Goal: Transaction & Acquisition: Purchase product/service

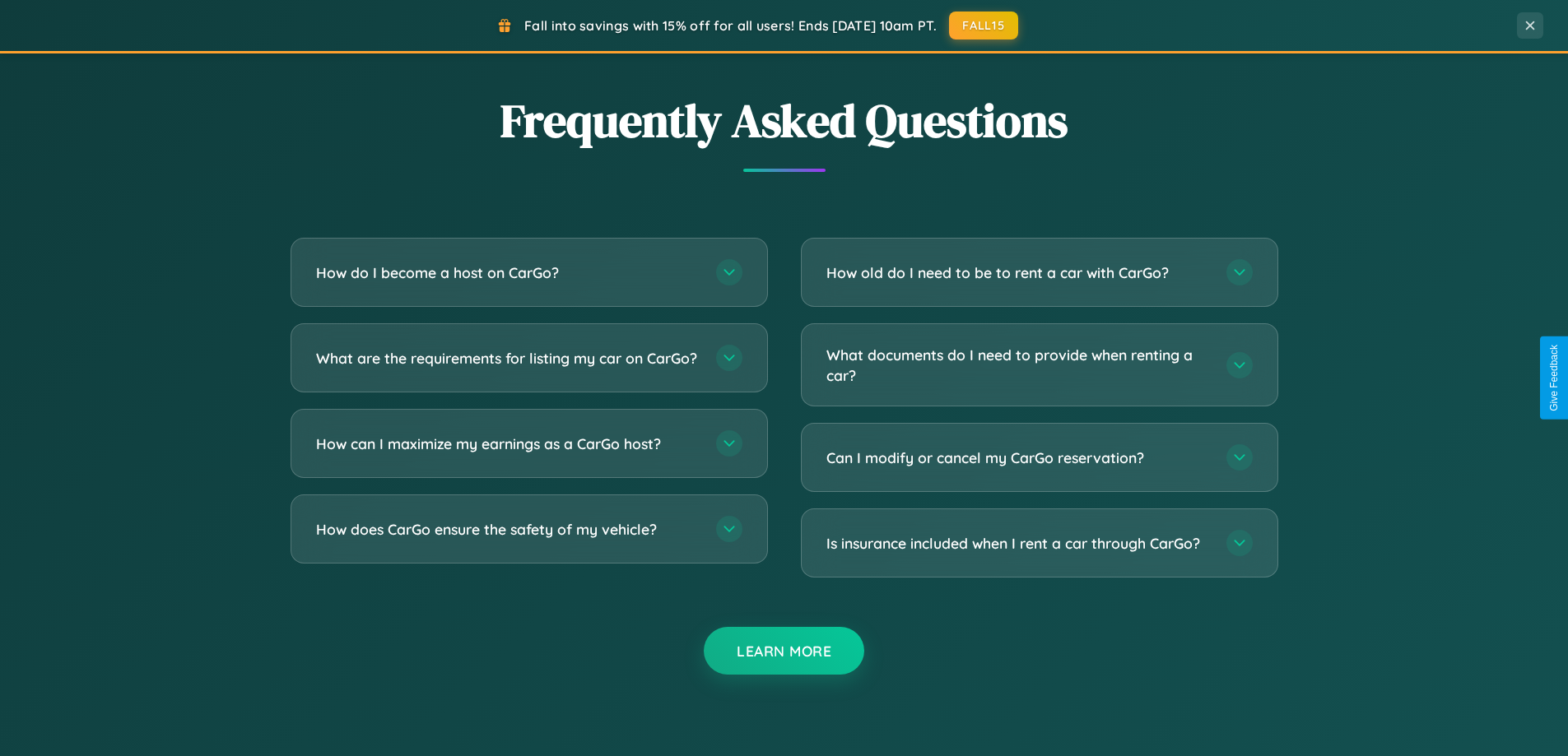
scroll to position [3165, 0]
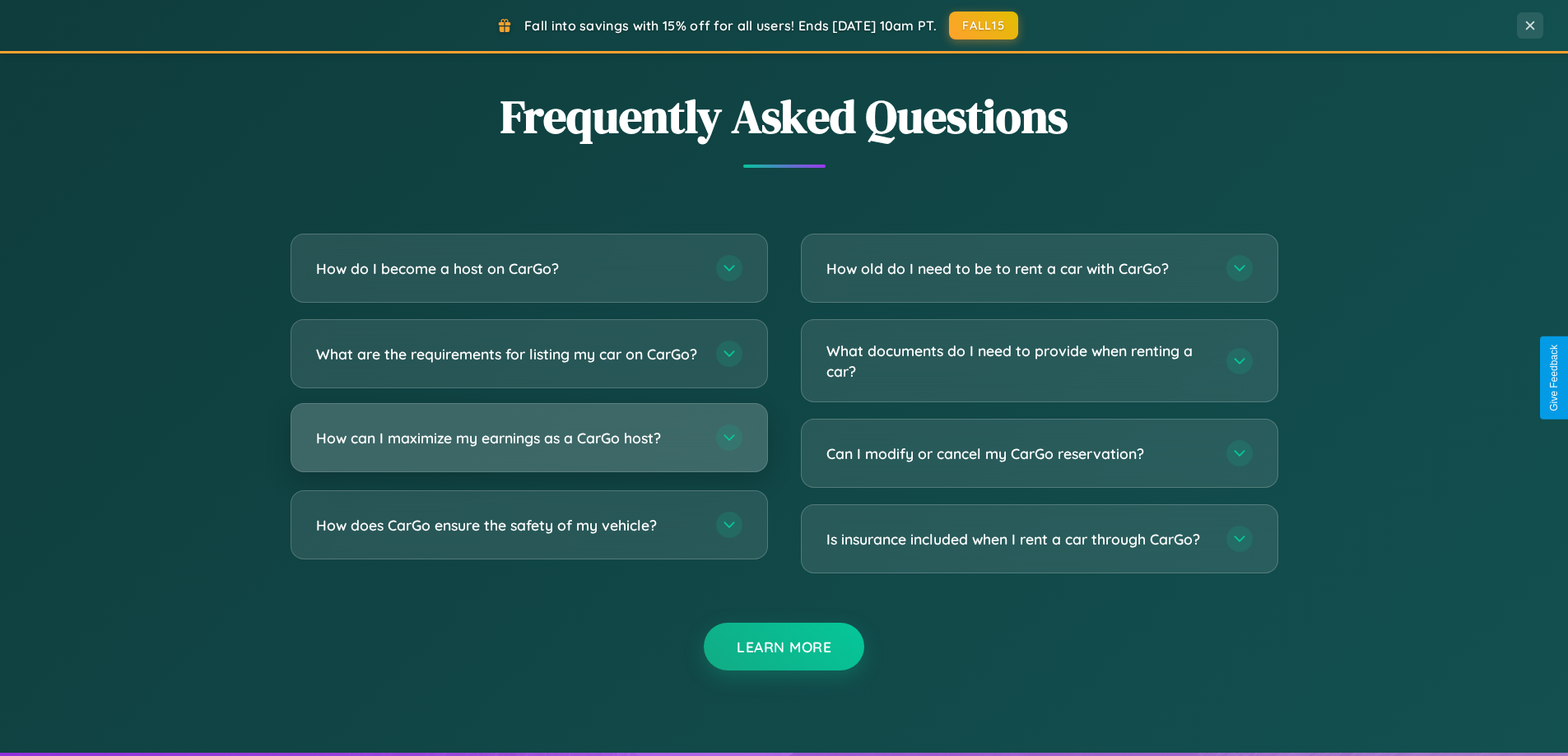
click at [528, 449] on h3 "How can I maximize my earnings as a CarGo host?" at bounding box center [507, 438] width 383 height 21
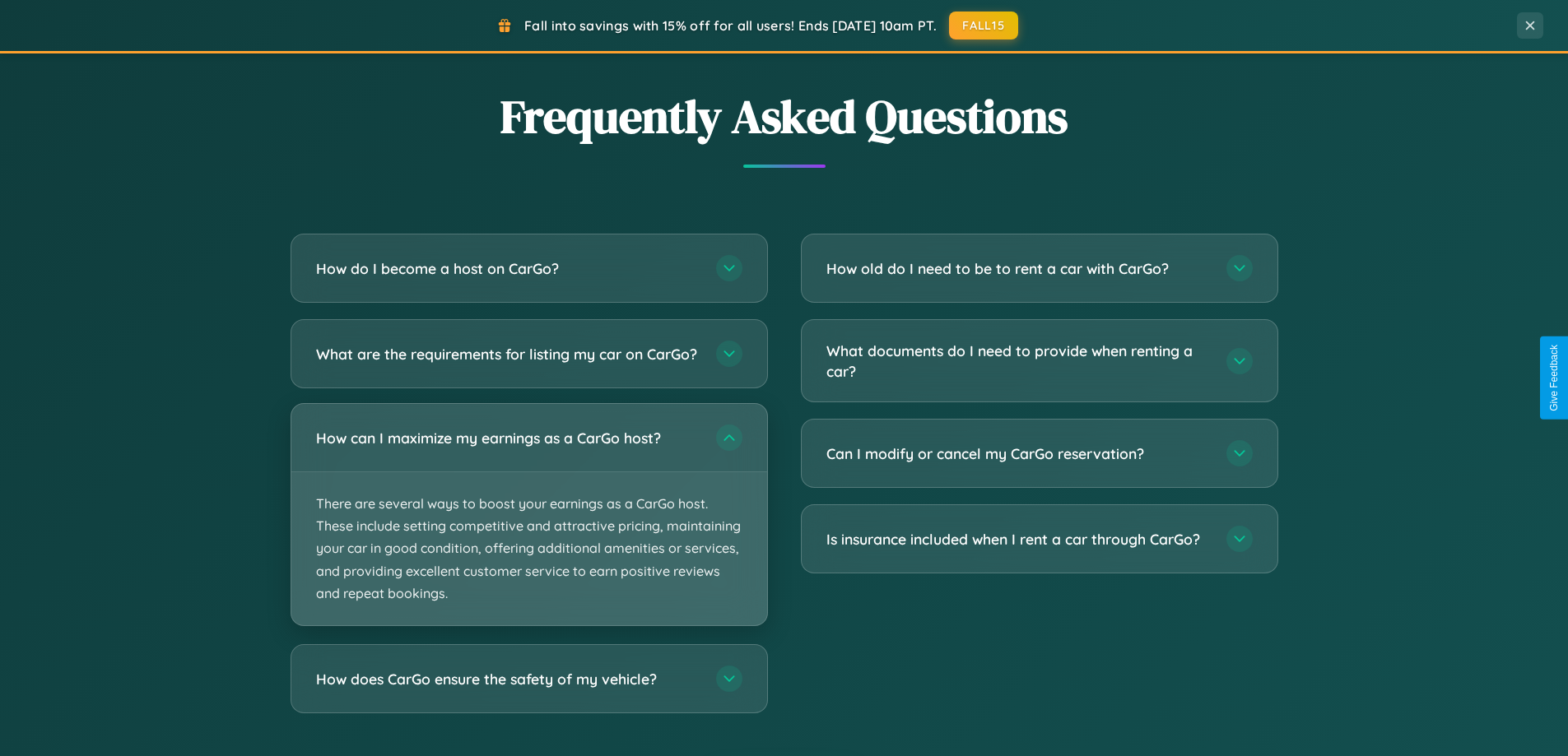
click at [528, 528] on p "There are several ways to boost your earnings as a CarGo host. These include se…" at bounding box center [529, 548] width 476 height 153
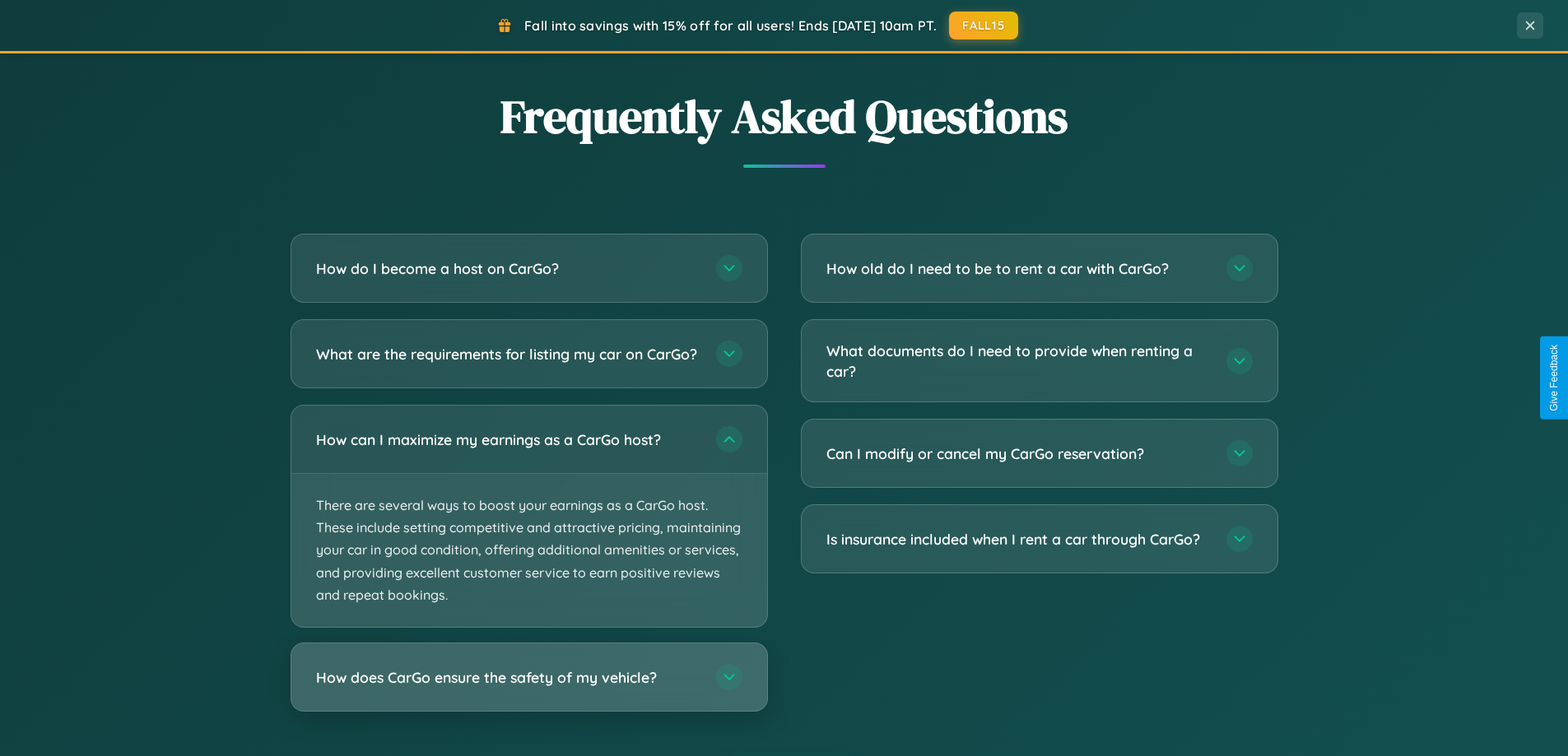
click at [528, 688] on h3 "How does CarGo ensure the safety of my vehicle?" at bounding box center [507, 678] width 383 height 21
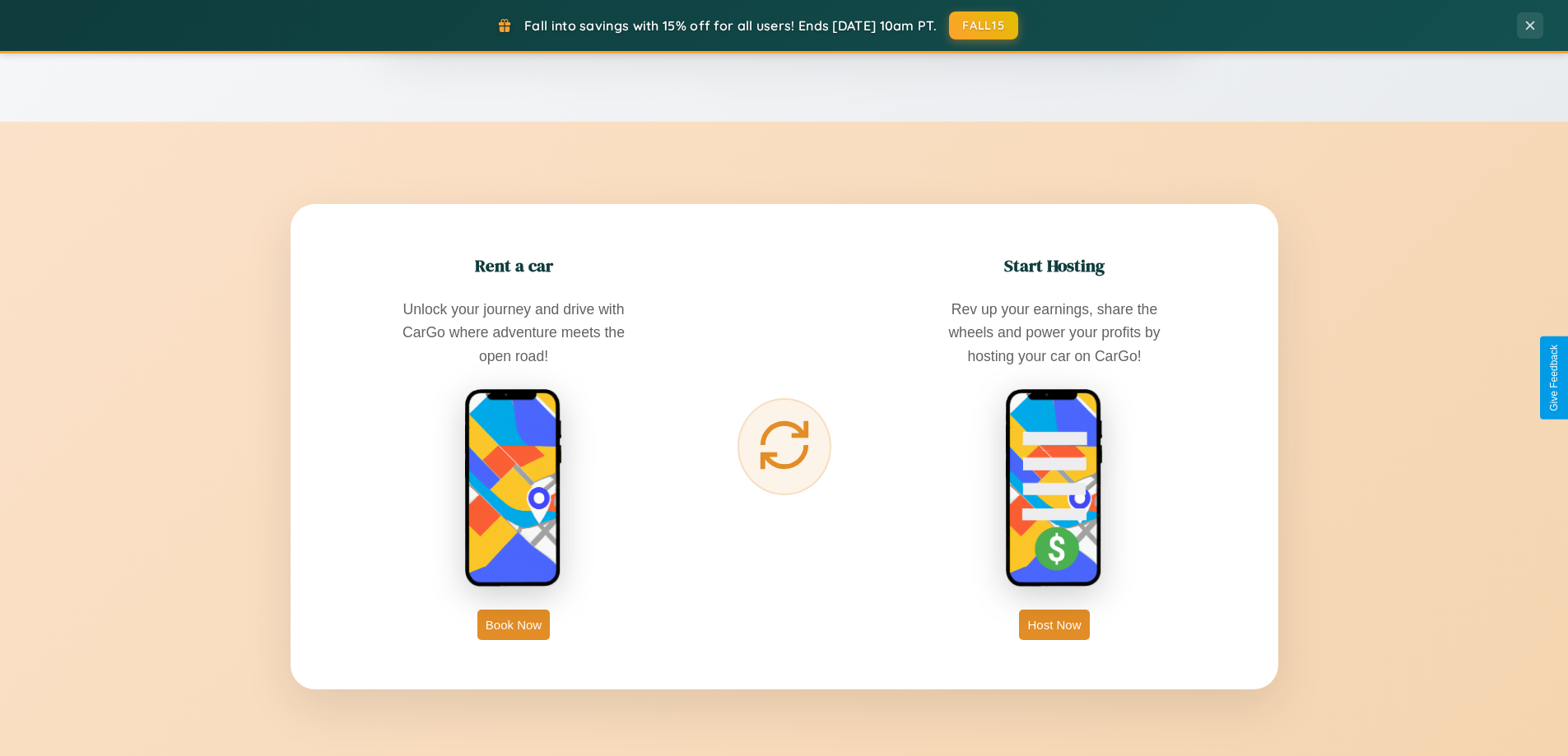
scroll to position [1131, 0]
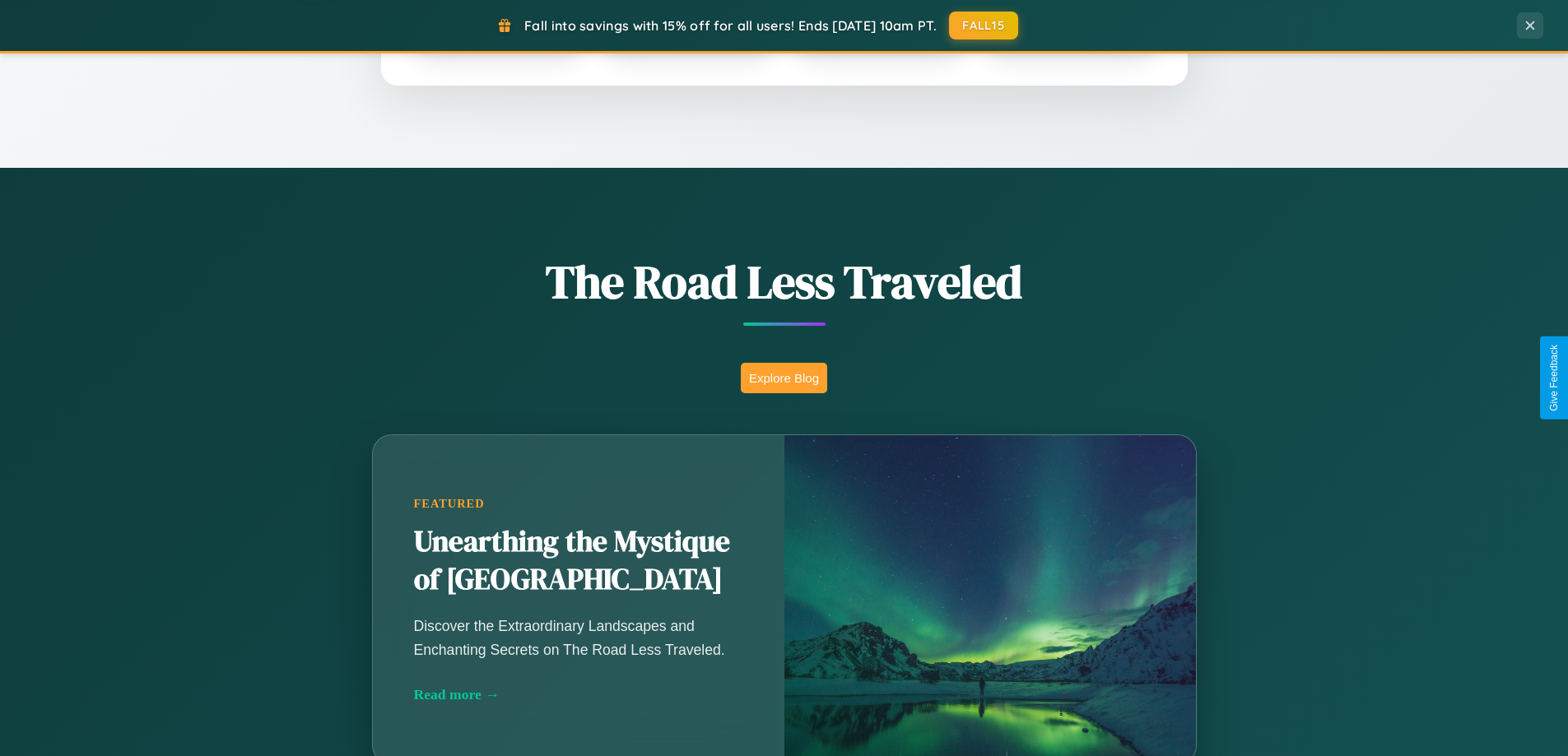
click at [783, 377] on button "Explore Blog" at bounding box center [784, 377] width 86 height 30
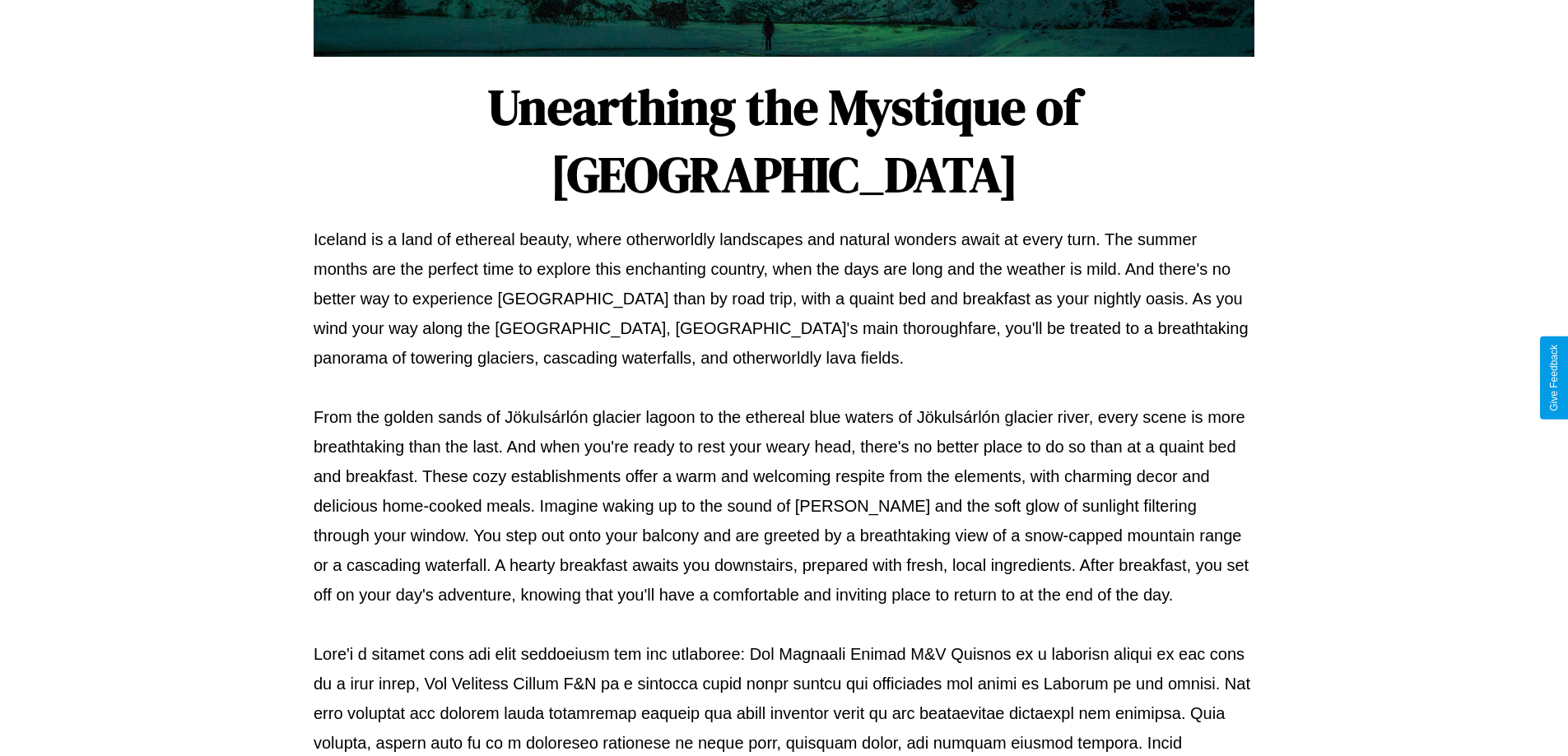
scroll to position [532, 0]
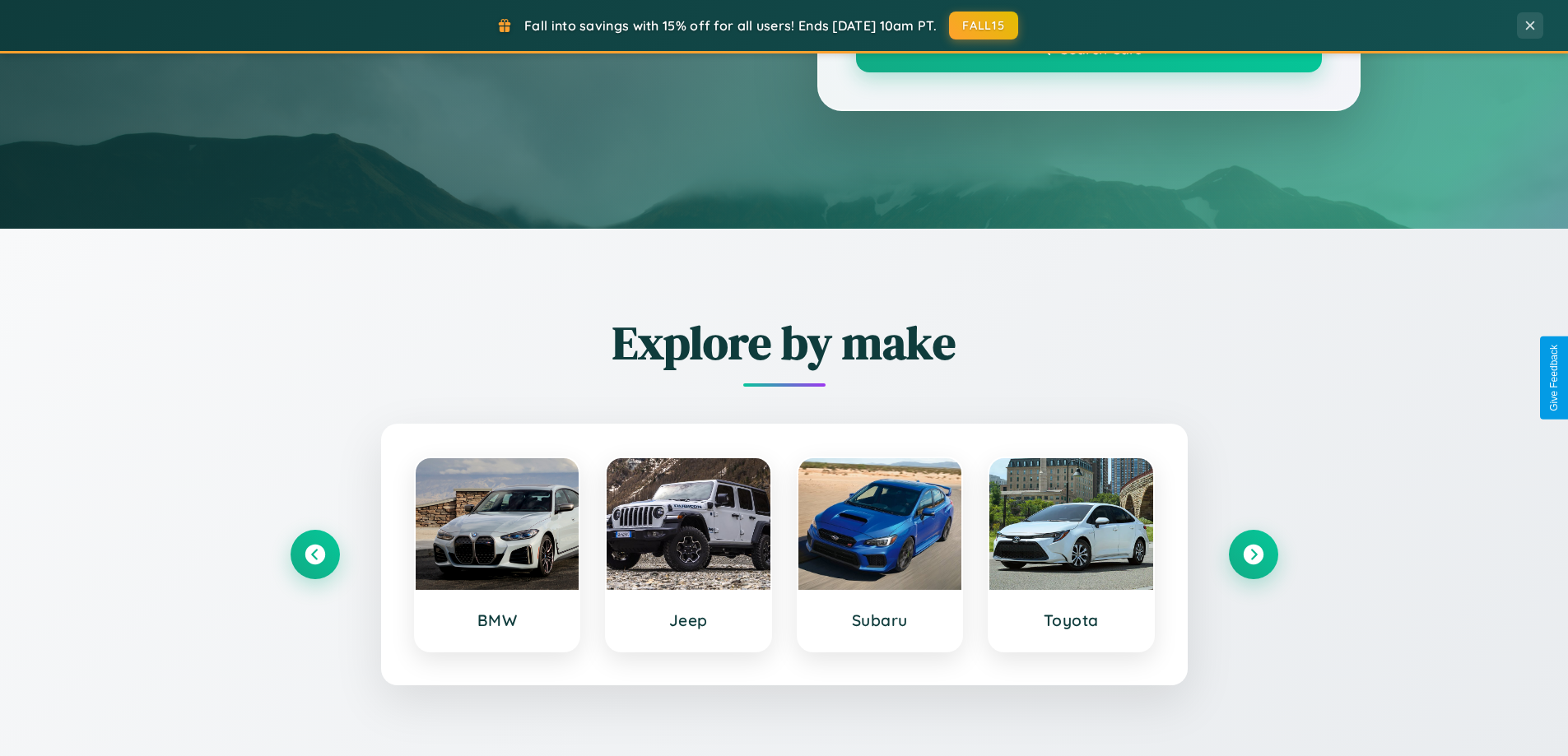
scroll to position [1131, 0]
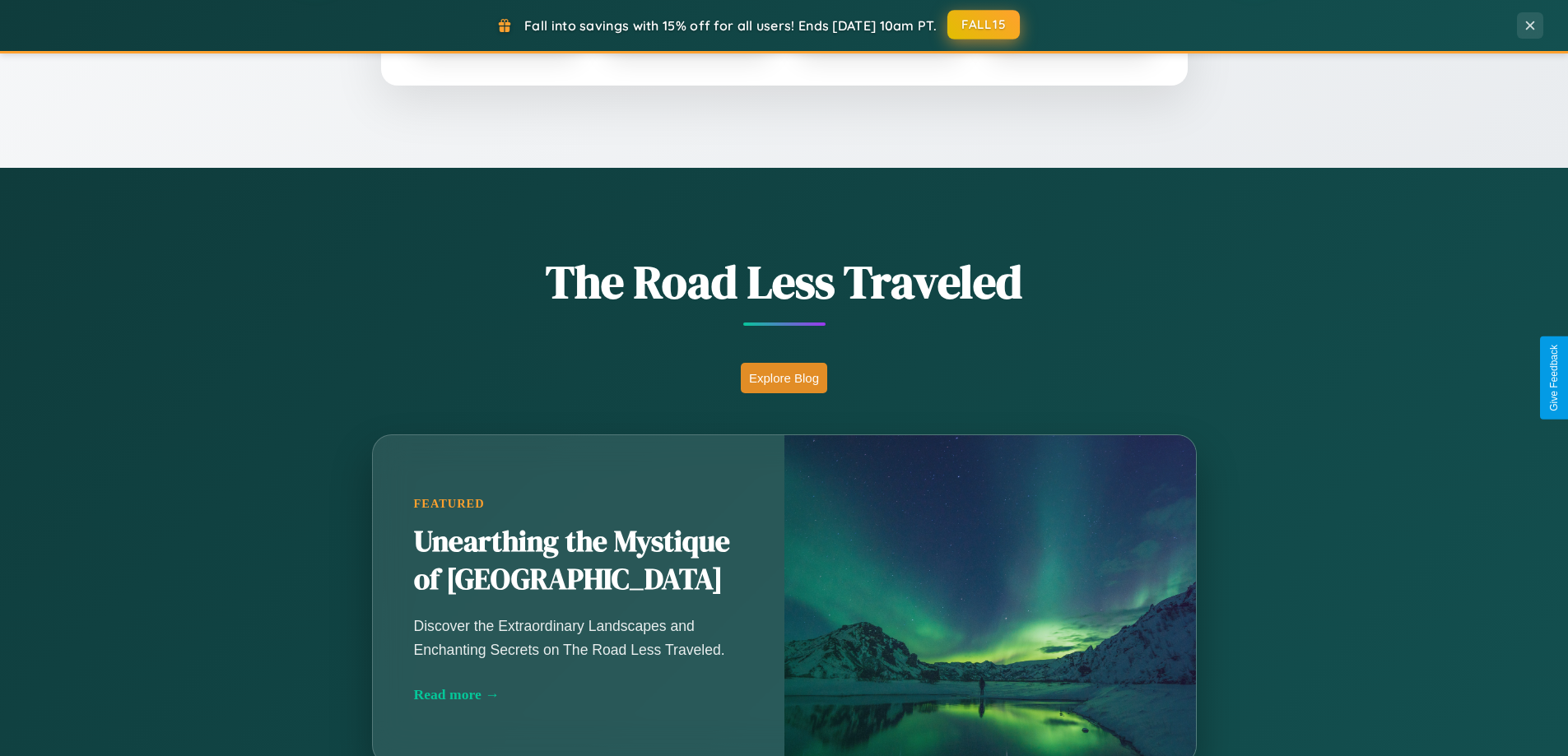
click at [984, 25] on button "FALL15" at bounding box center [983, 24] width 72 height 29
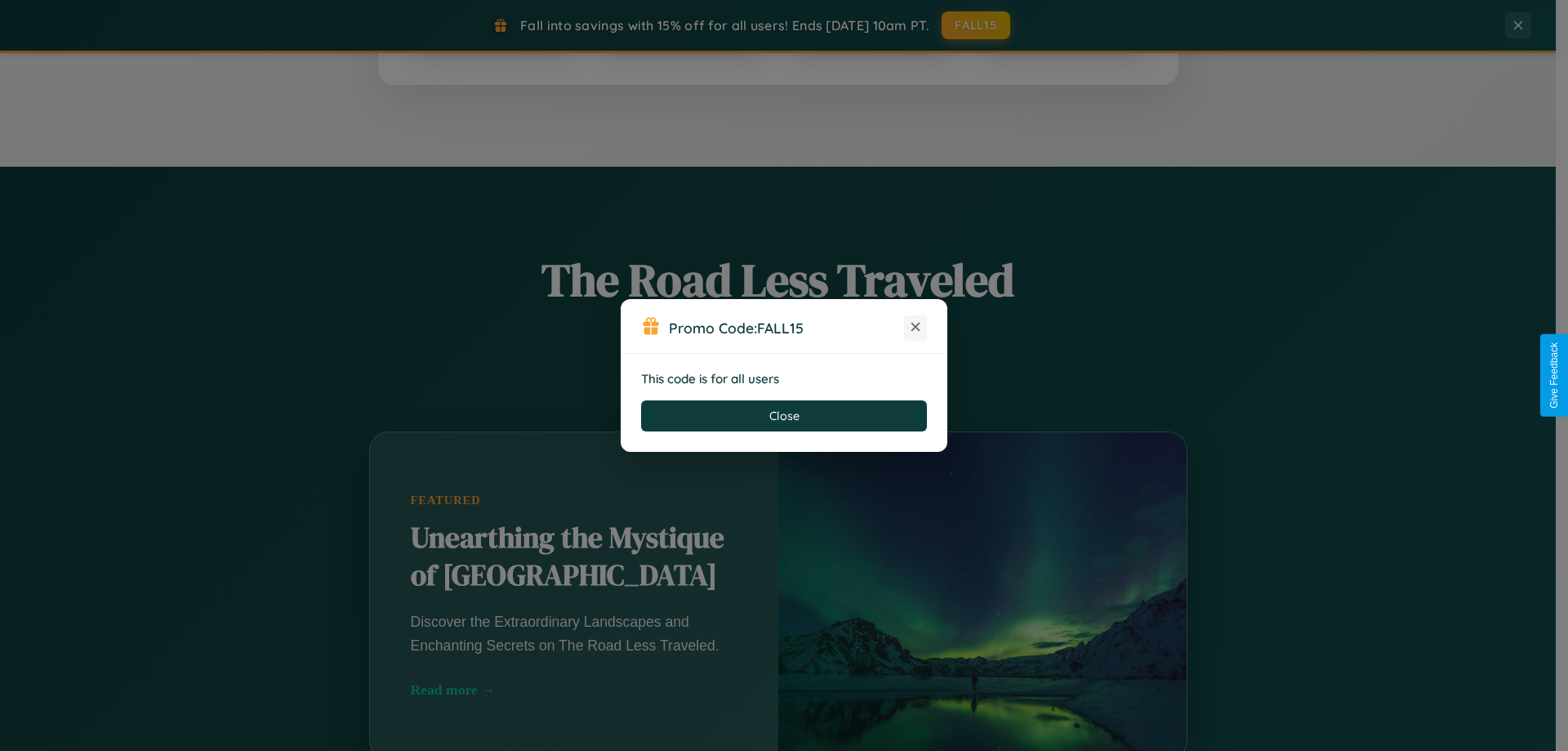
click at [916, 328] on icon at bounding box center [915, 327] width 16 height 16
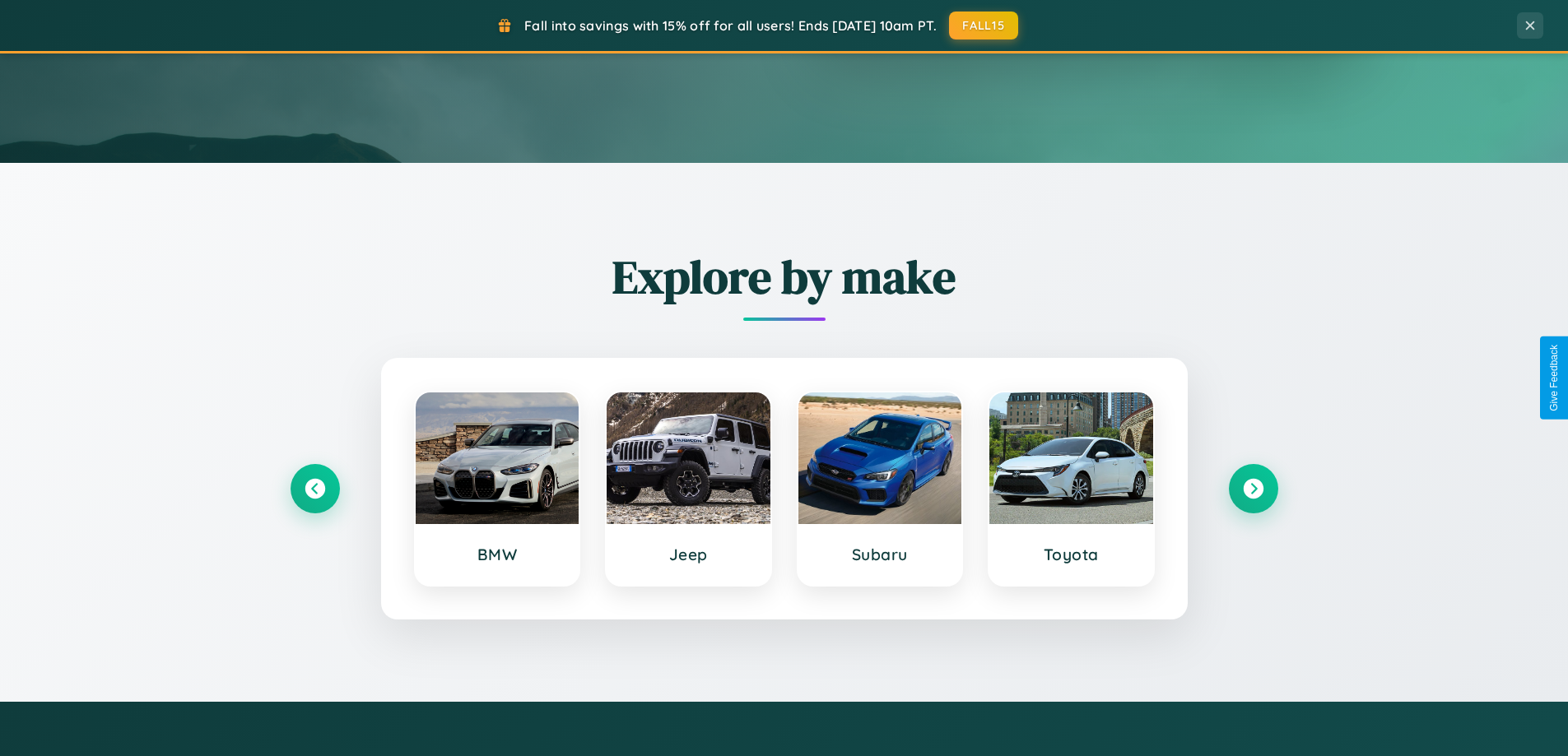
scroll to position [48, 0]
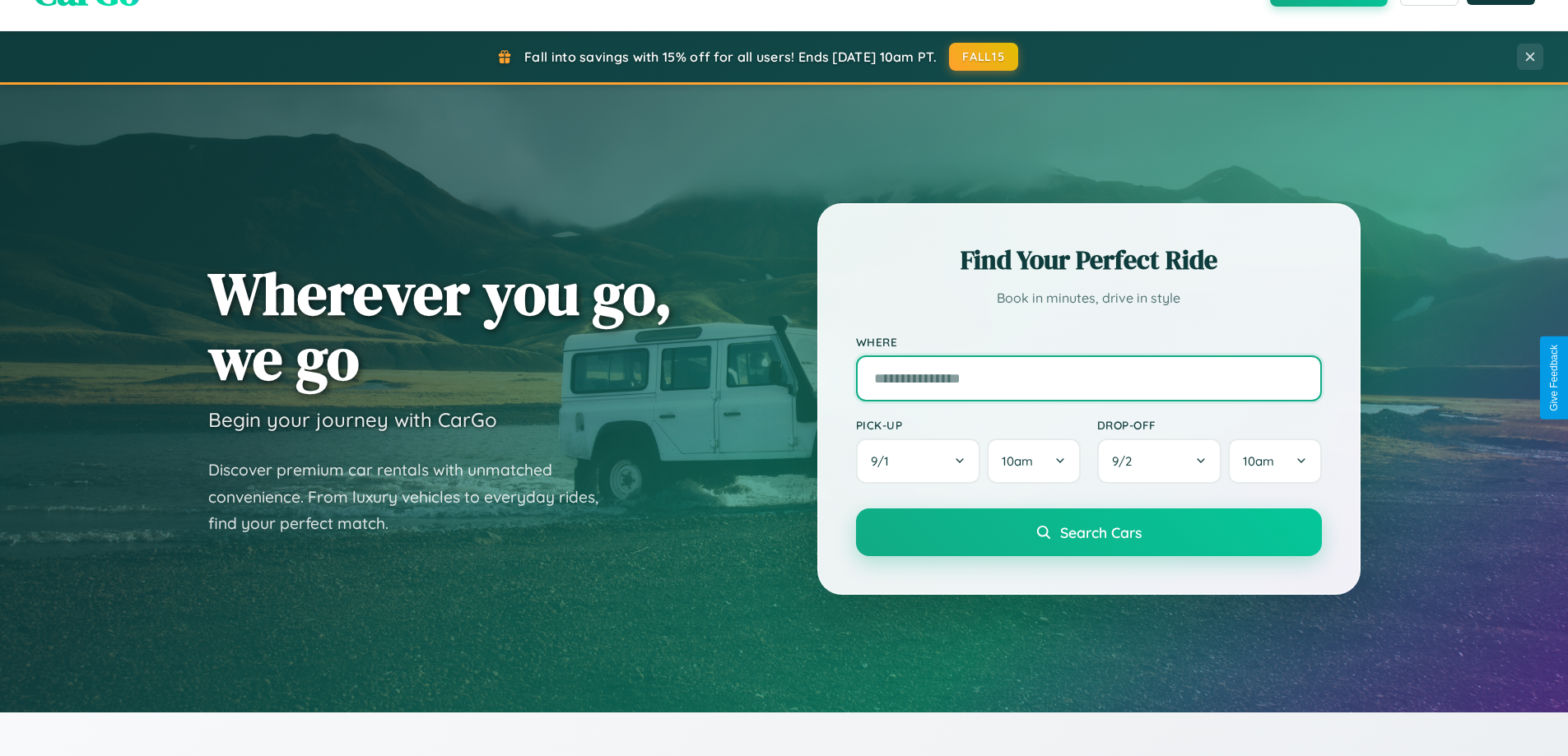
click at [1088, 377] on input "text" at bounding box center [1088, 378] width 466 height 46
type input "*********"
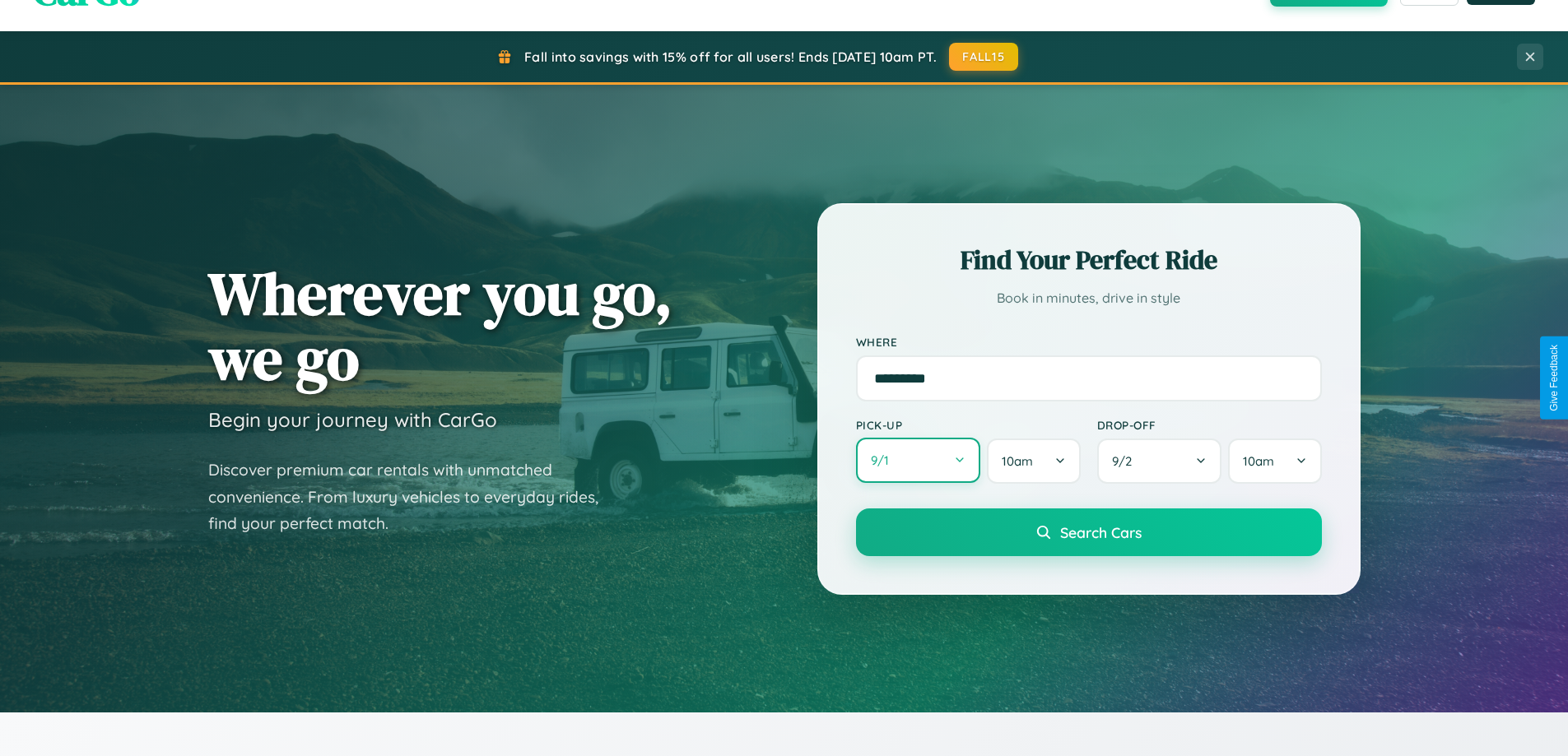
click at [918, 461] on button "9 / 1" at bounding box center [918, 460] width 125 height 46
select select "*"
select select "****"
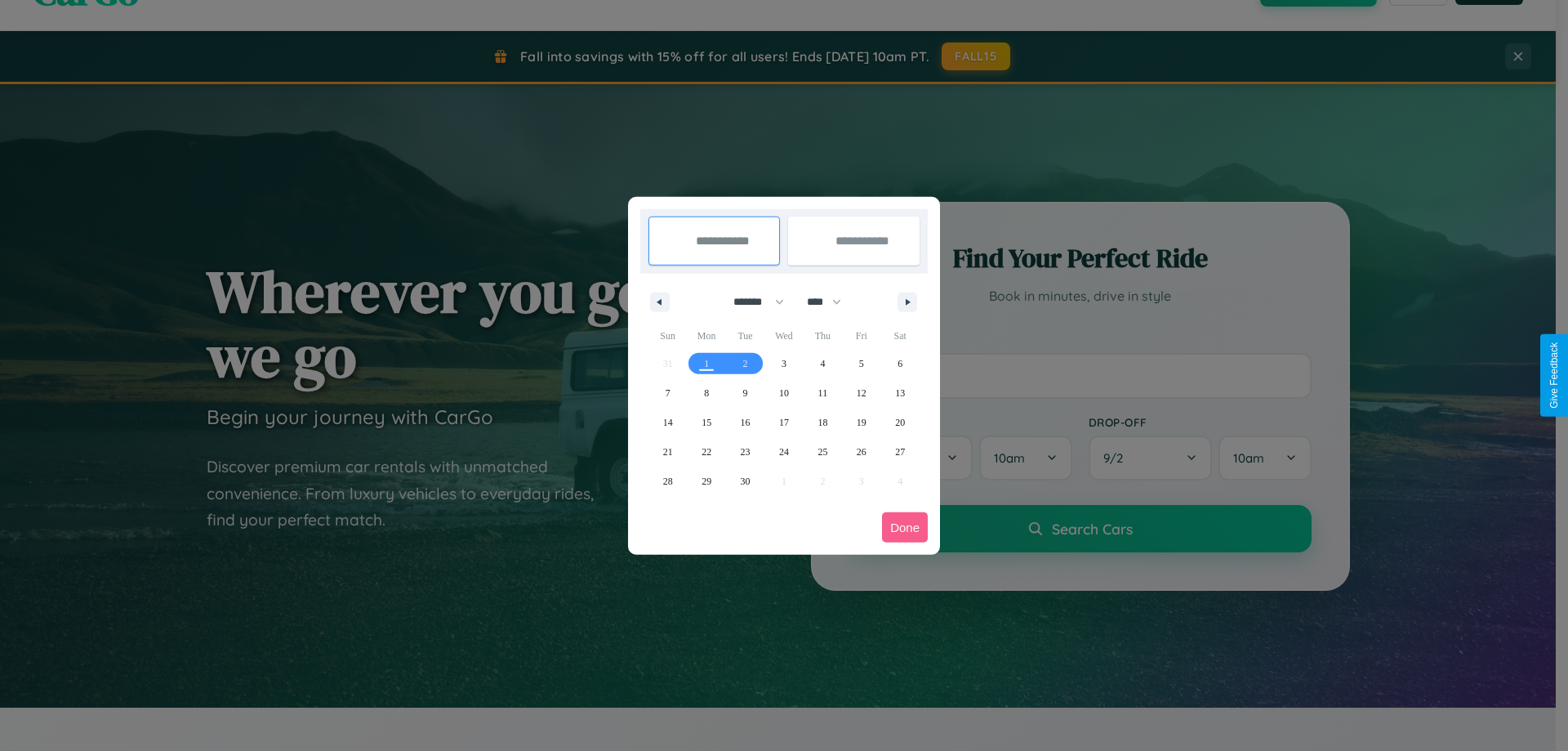
click at [752, 301] on select "******* ******** ***** ***** *** **** **** ****** ********* ******* ******** **…" at bounding box center [755, 302] width 69 height 27
select select "*"
click at [831, 301] on select "**** **** **** **** **** **** **** **** **** **** **** **** **** **** **** ****…" at bounding box center [822, 302] width 49 height 27
select select "****"
click at [783, 422] on span "15" at bounding box center [783, 423] width 9 height 29
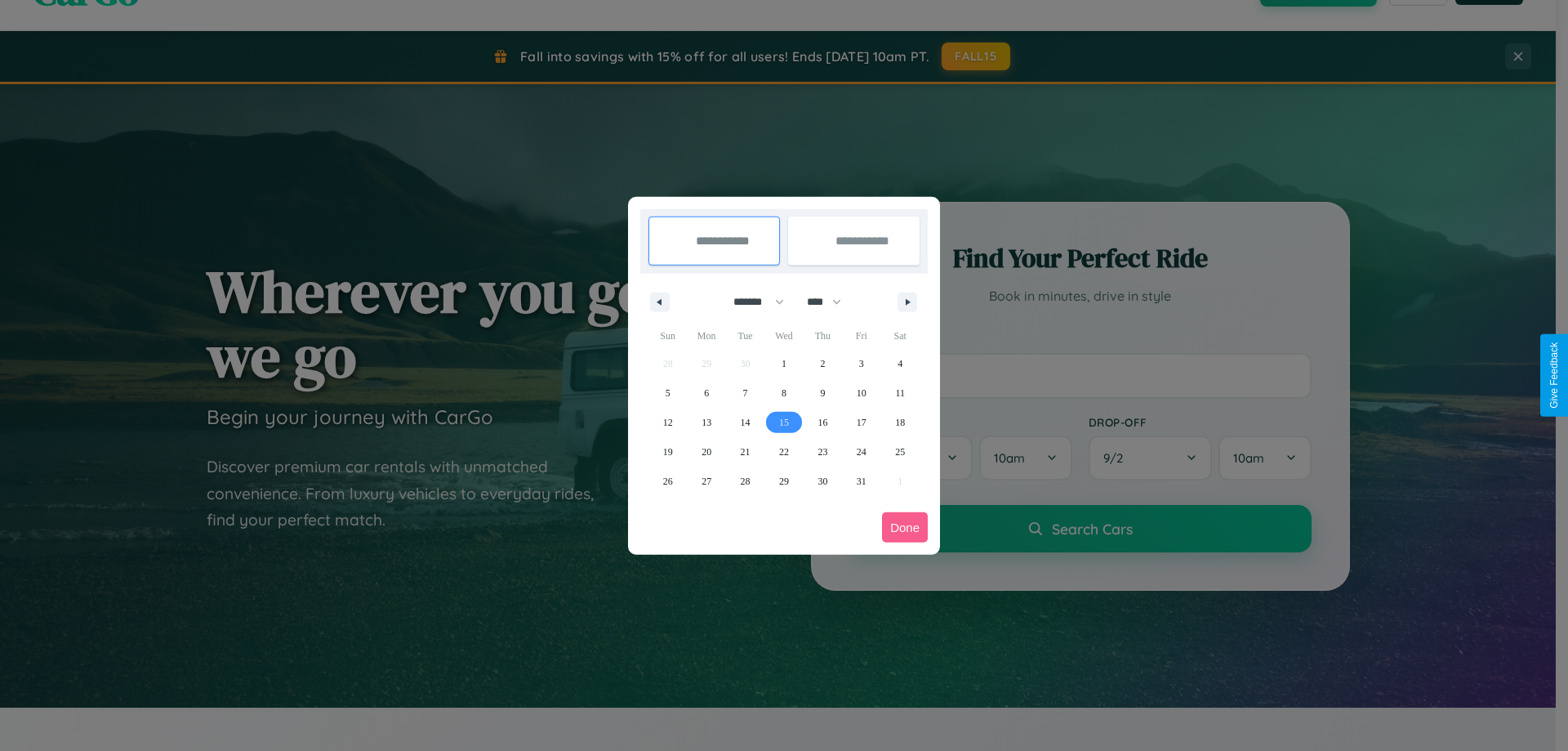
type input "**********"
click at [706, 451] on span "20" at bounding box center [706, 452] width 9 height 29
type input "**********"
click at [905, 527] on button "Done" at bounding box center [905, 527] width 45 height 30
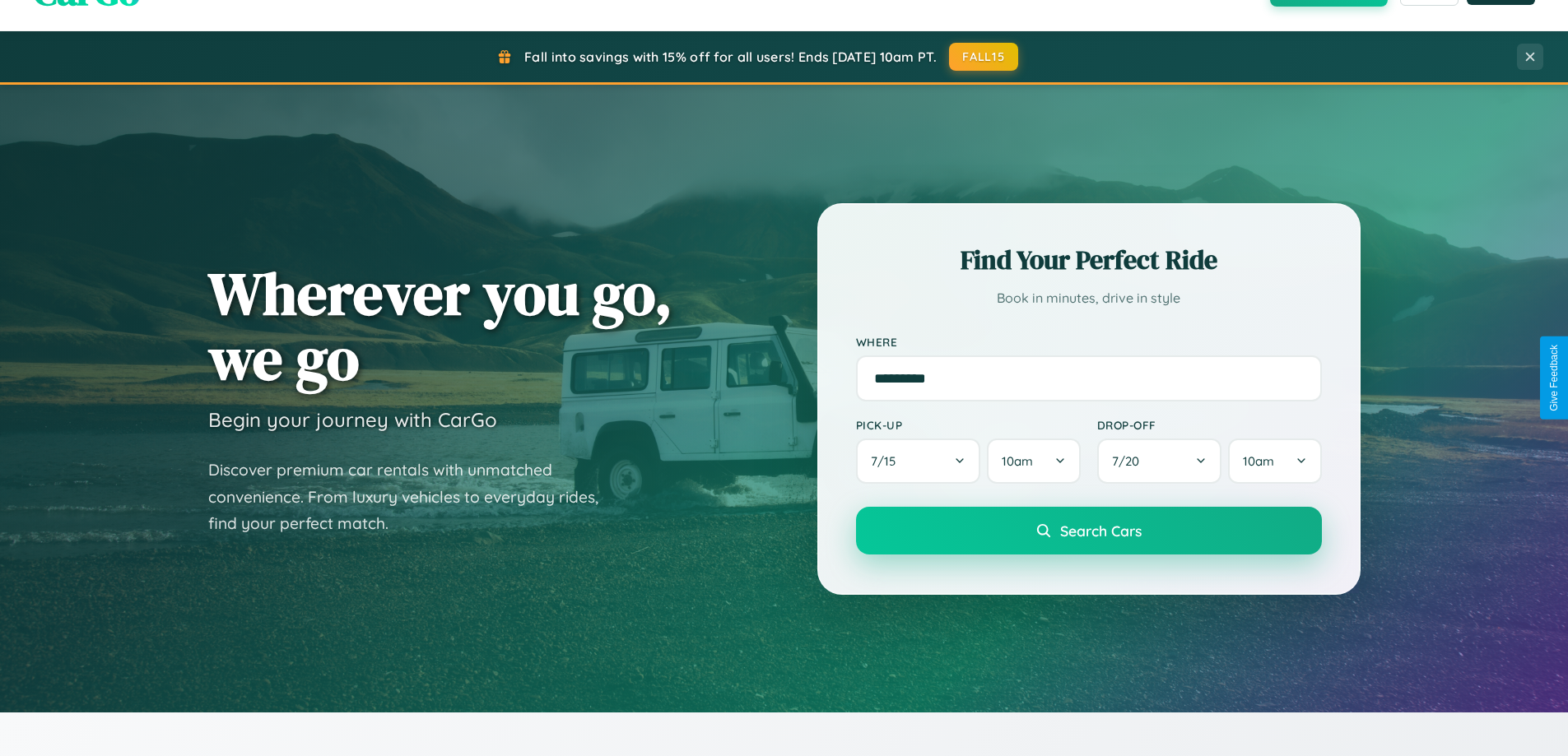
click at [1088, 530] on span "Search Cars" at bounding box center [1100, 530] width 82 height 18
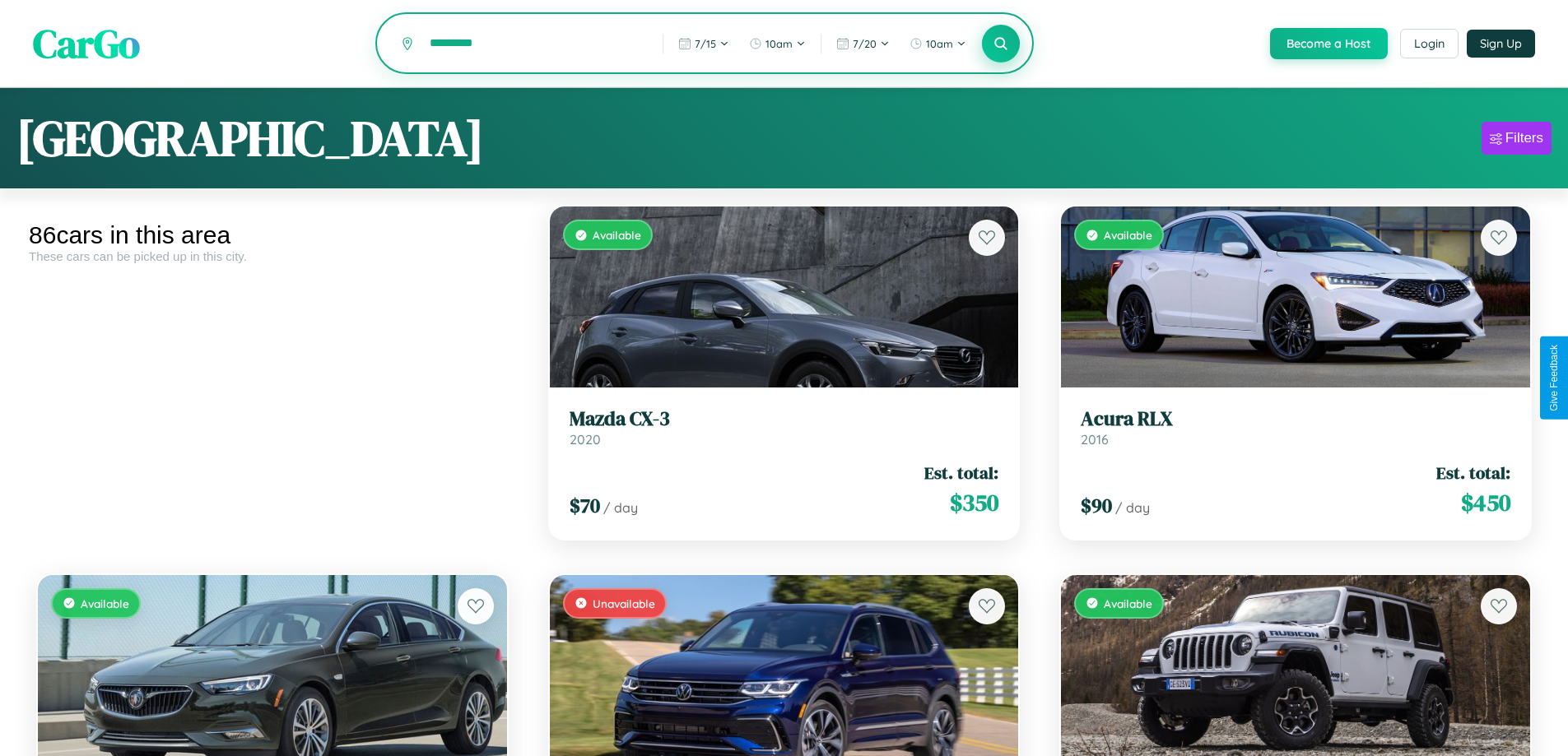
type input "*********"
click at [1000, 45] on icon at bounding box center [1001, 43] width 16 height 15
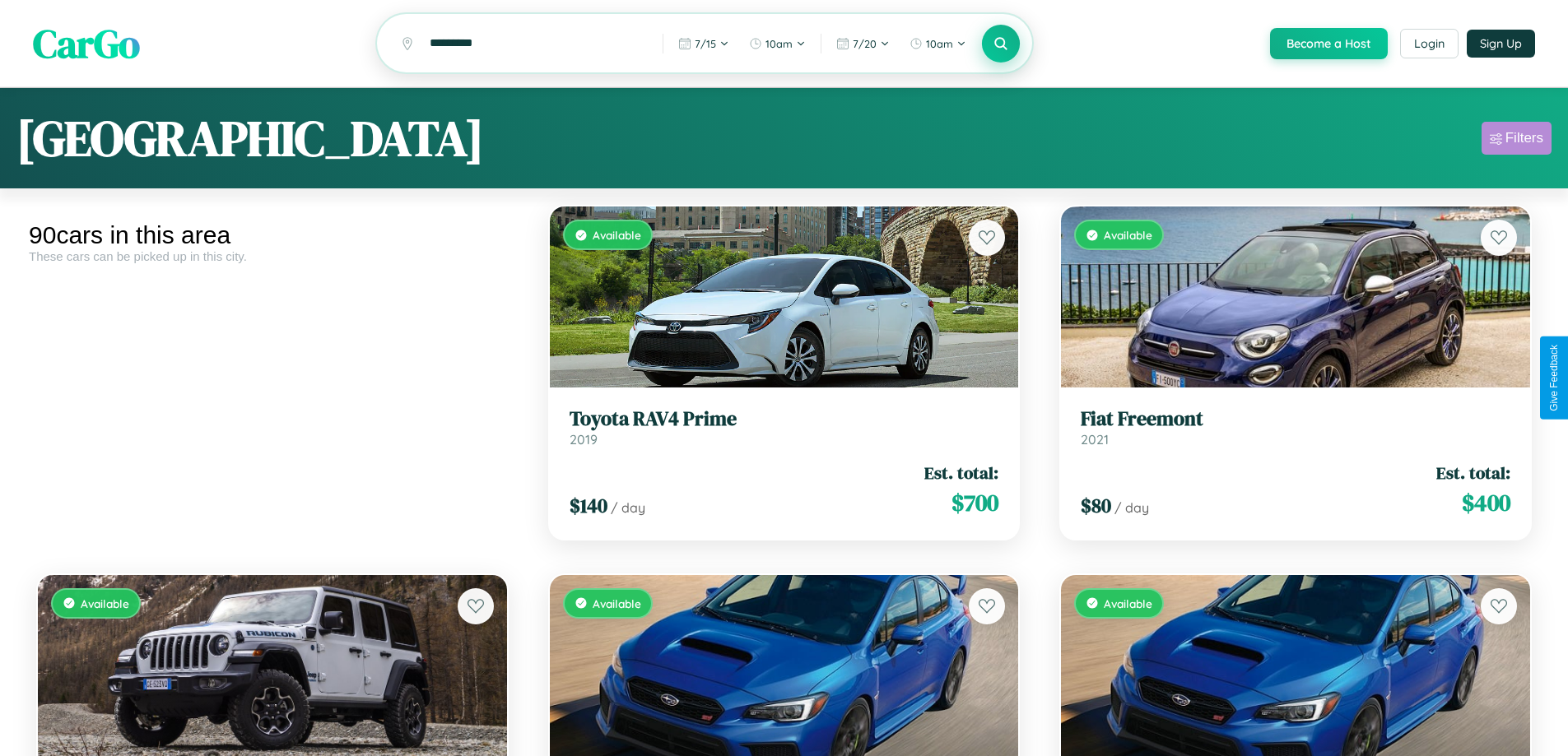
click at [1515, 140] on div "Filters" at bounding box center [1524, 138] width 38 height 16
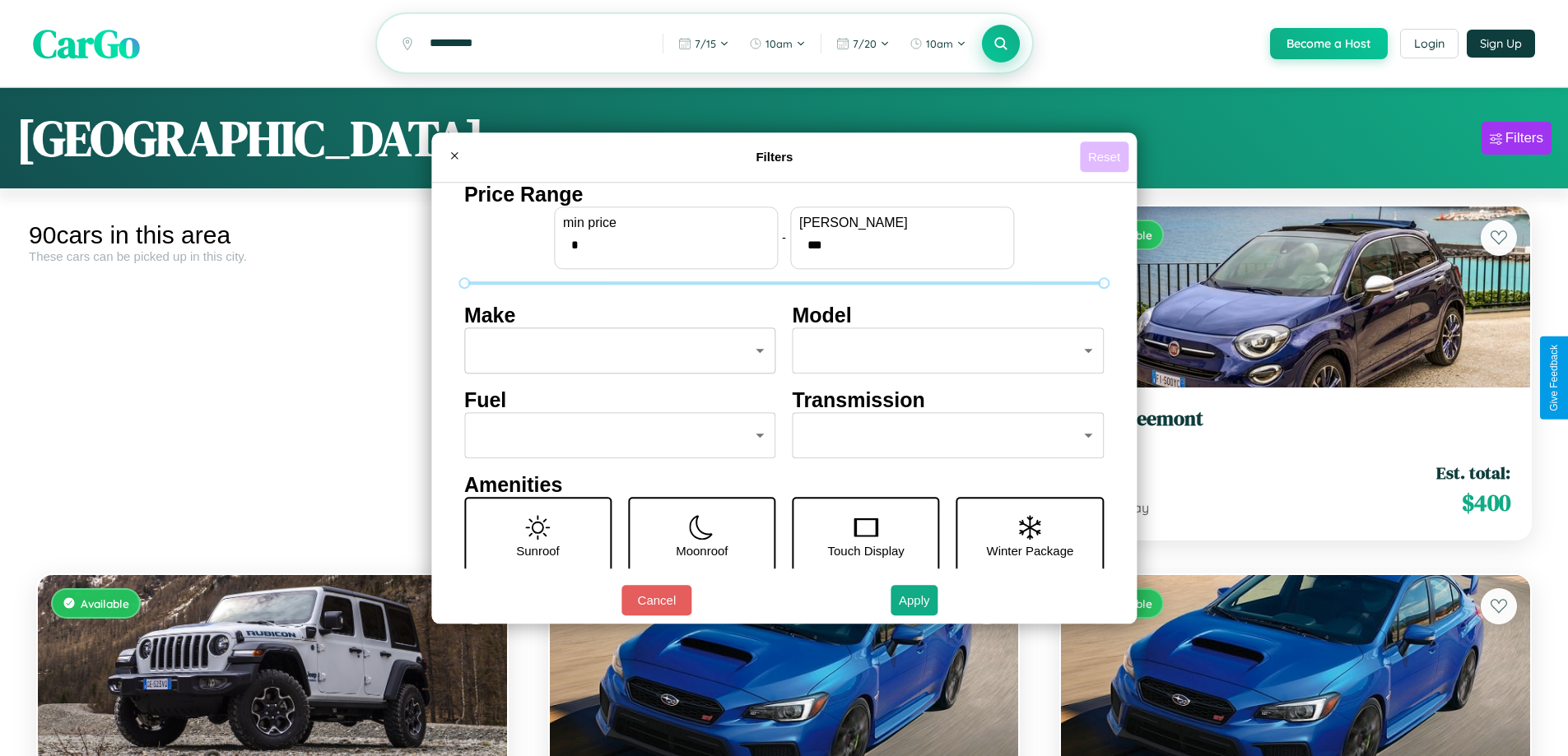
click at [1106, 156] on button "Reset" at bounding box center [1104, 156] width 48 height 30
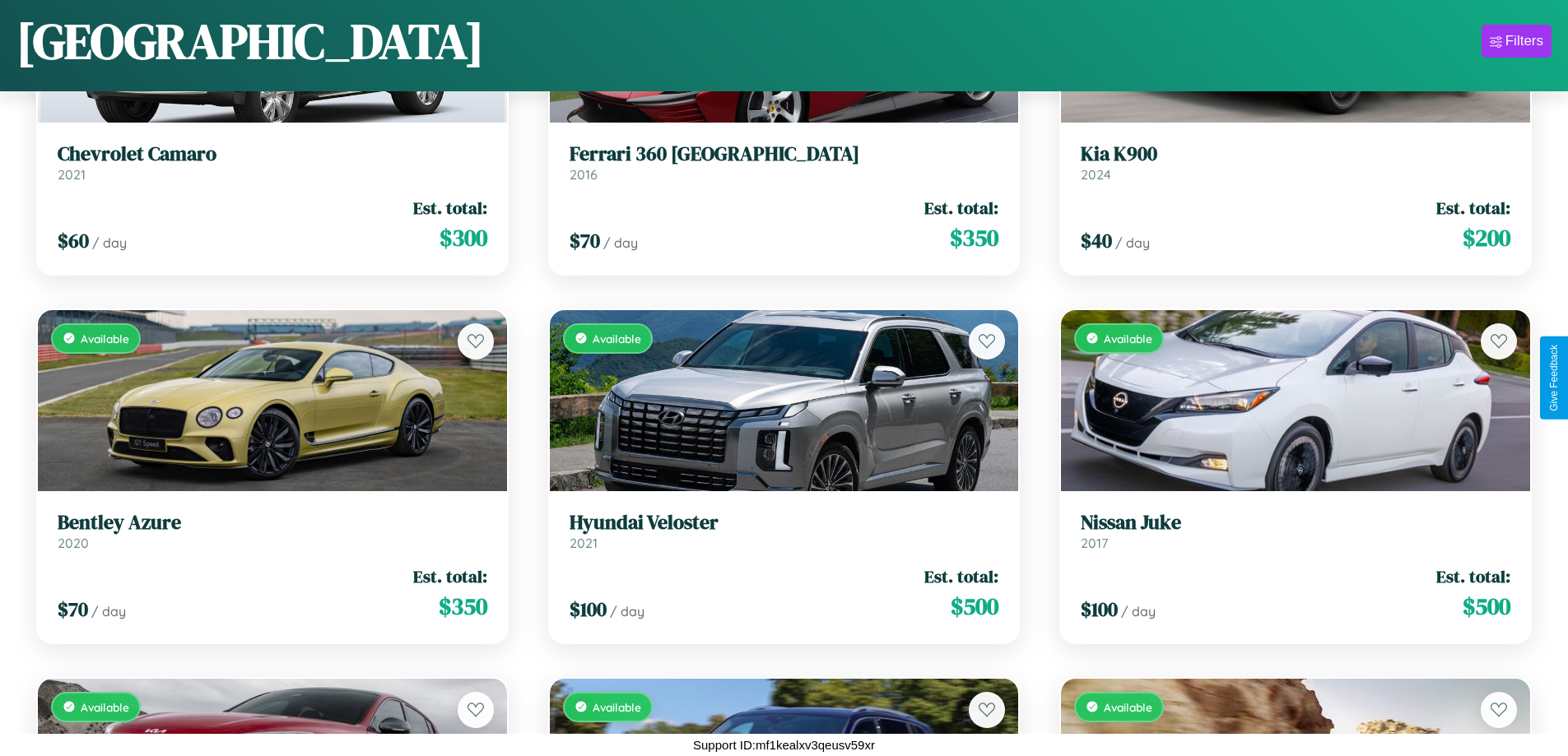
scroll to position [9807, 0]
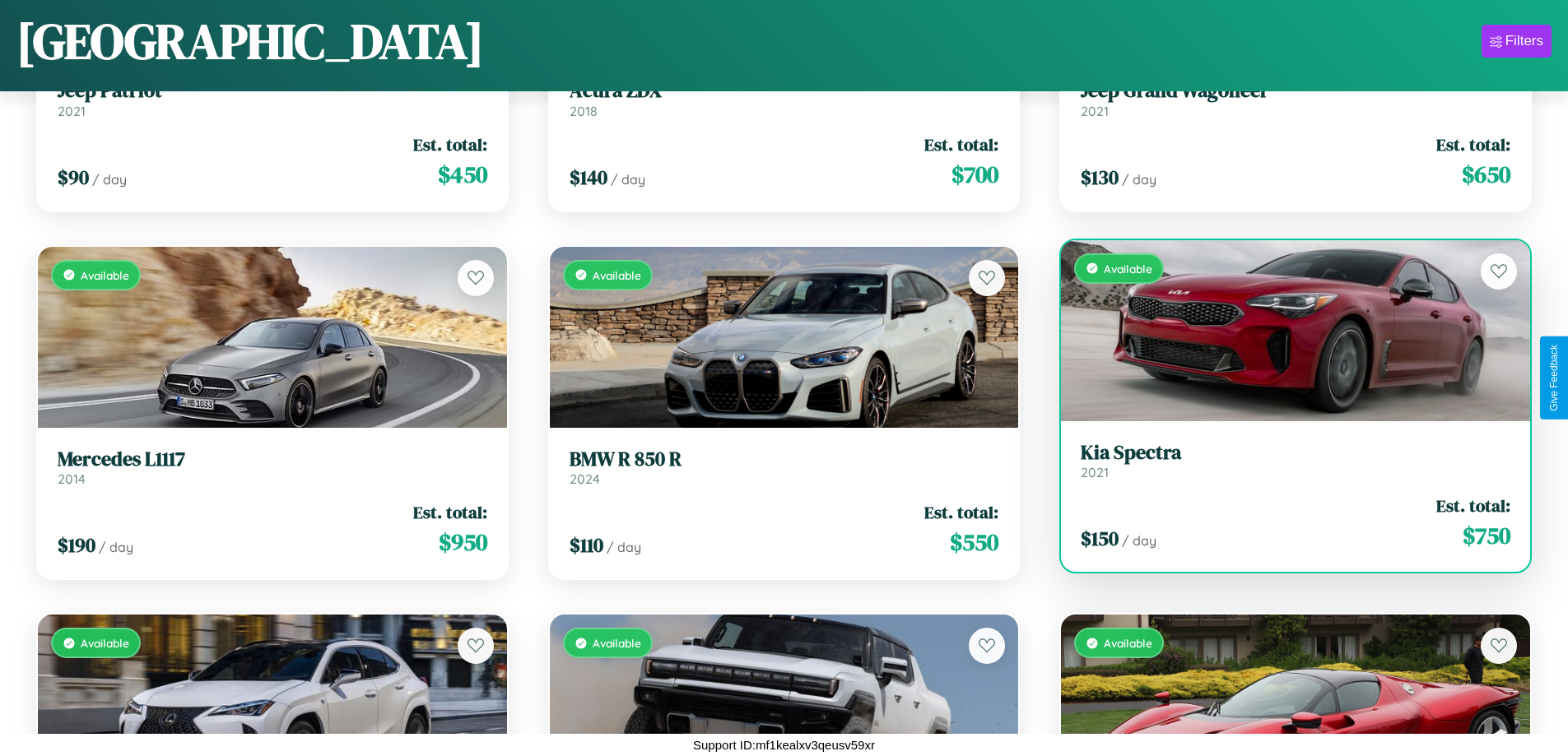
click at [1285, 465] on link "Kia Spectra 2021" at bounding box center [1295, 461] width 430 height 40
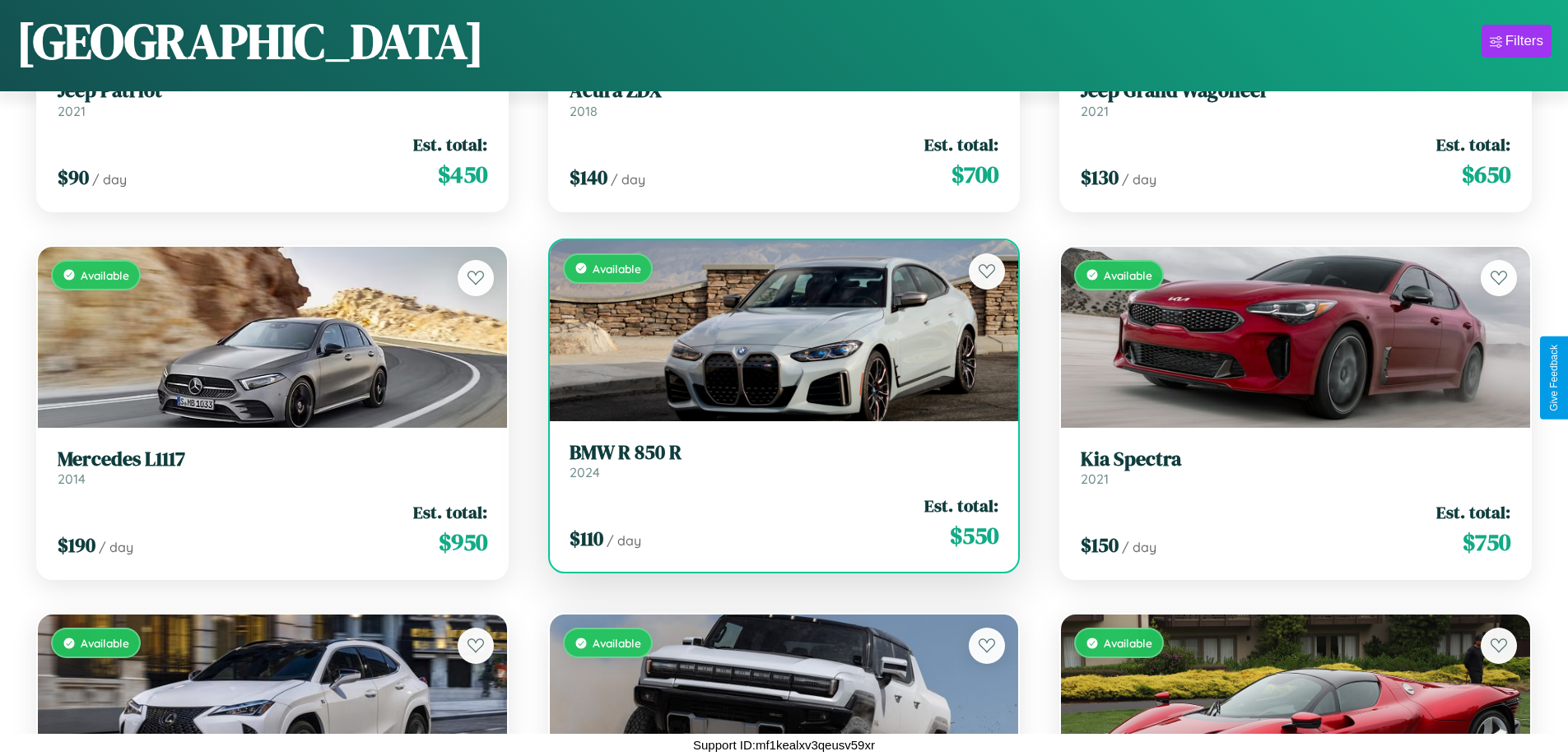
scroll to position [968, 0]
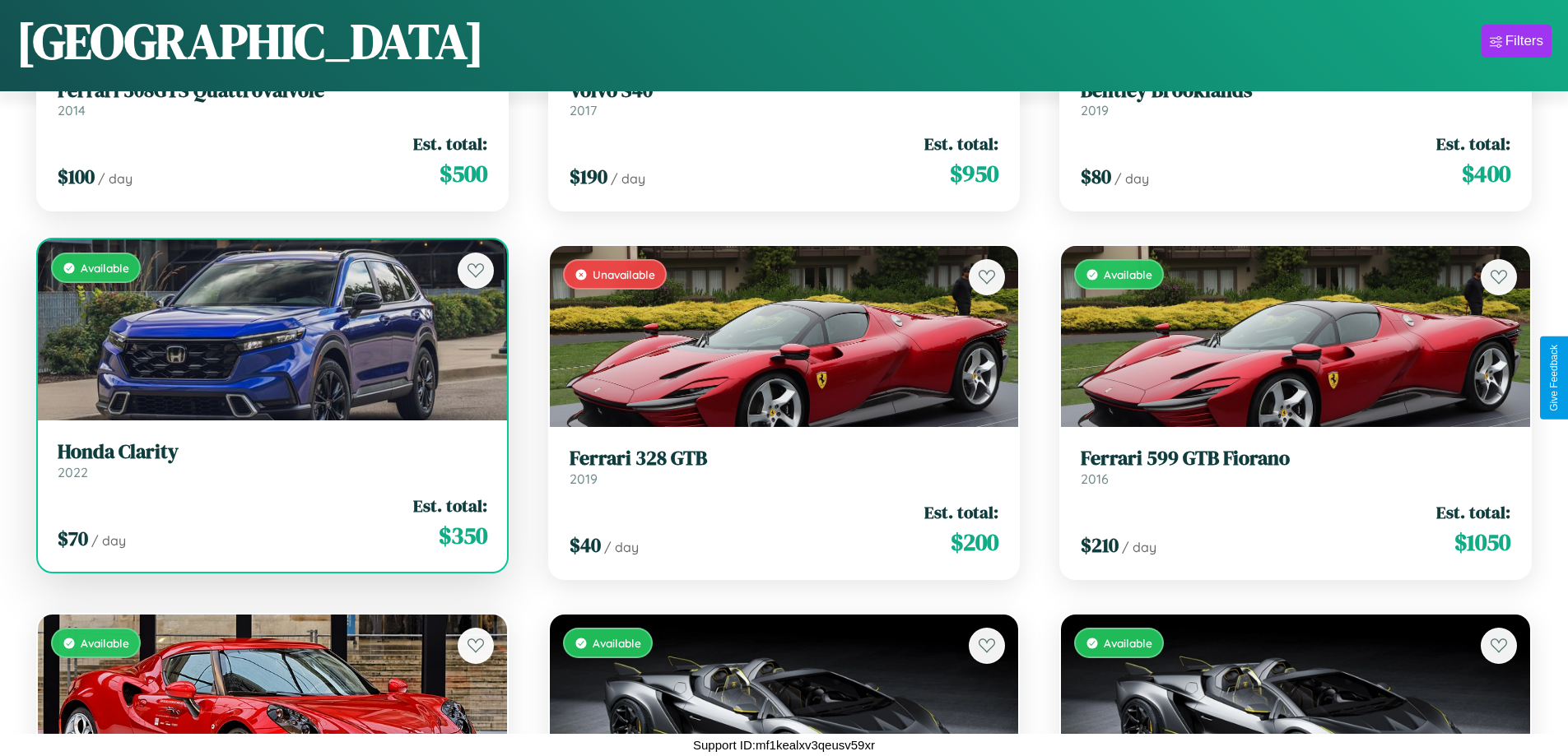
click at [270, 461] on h3 "Honda Clarity" at bounding box center [272, 452] width 430 height 24
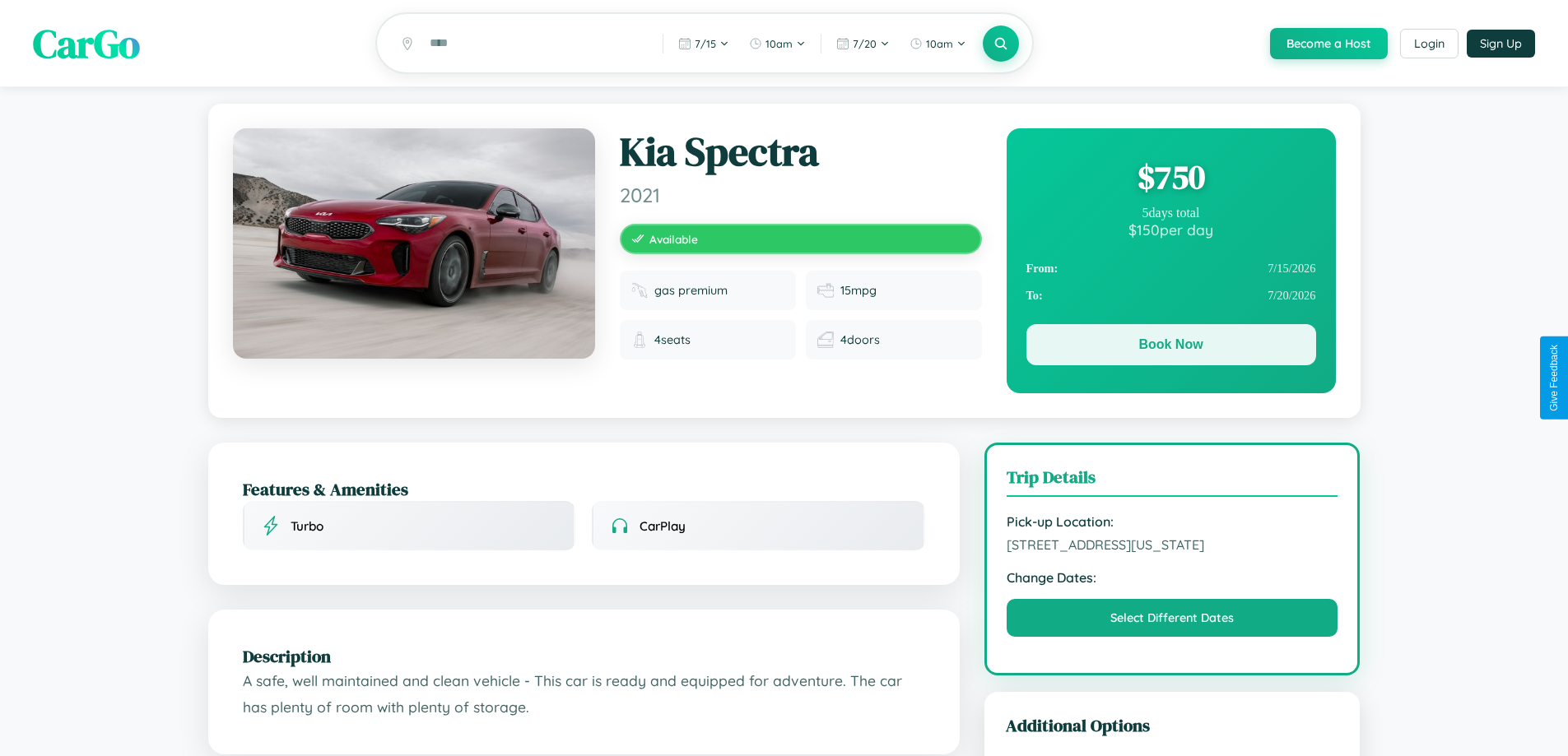
click at [1170, 347] on button "Book Now" at bounding box center [1171, 344] width 289 height 41
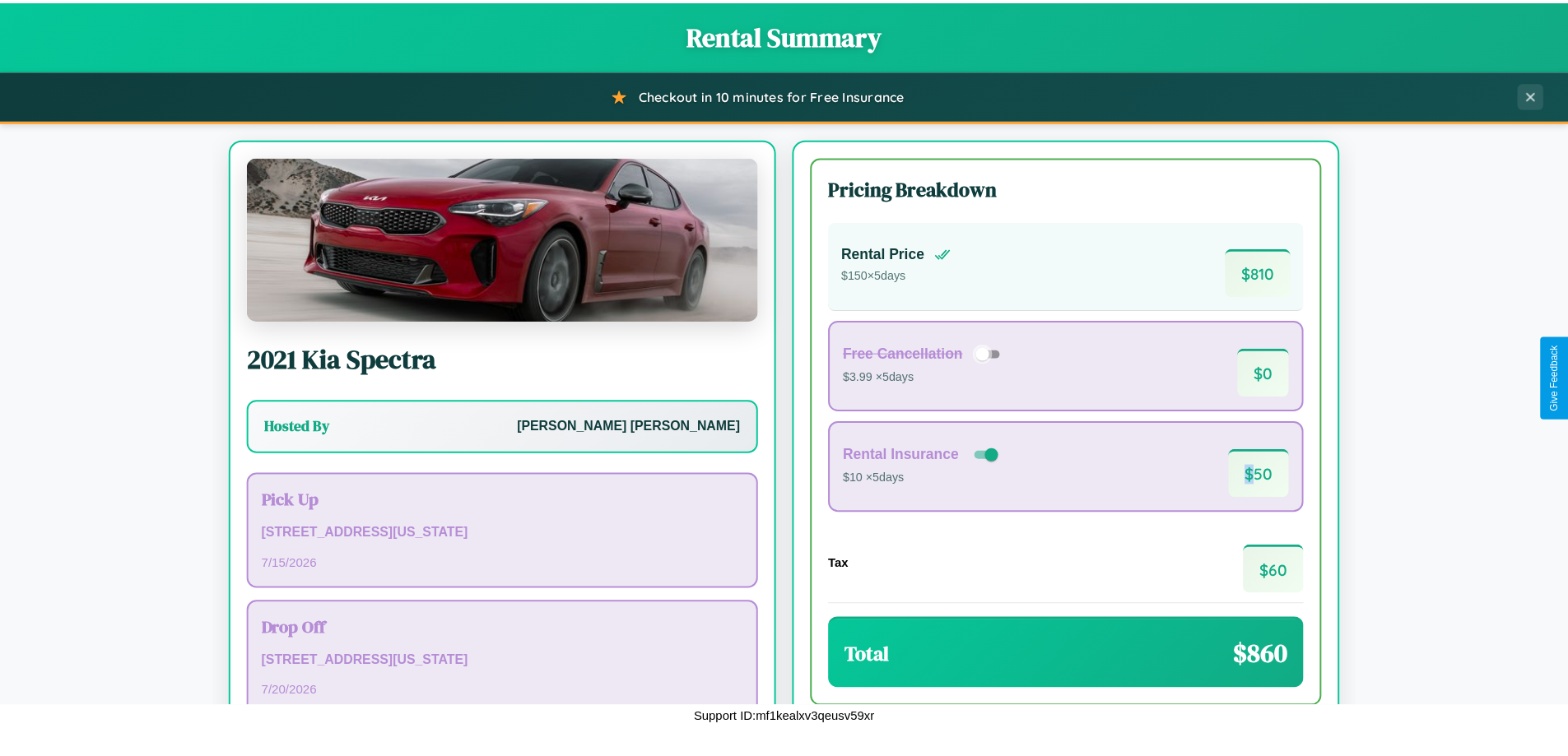
scroll to position [113, 0]
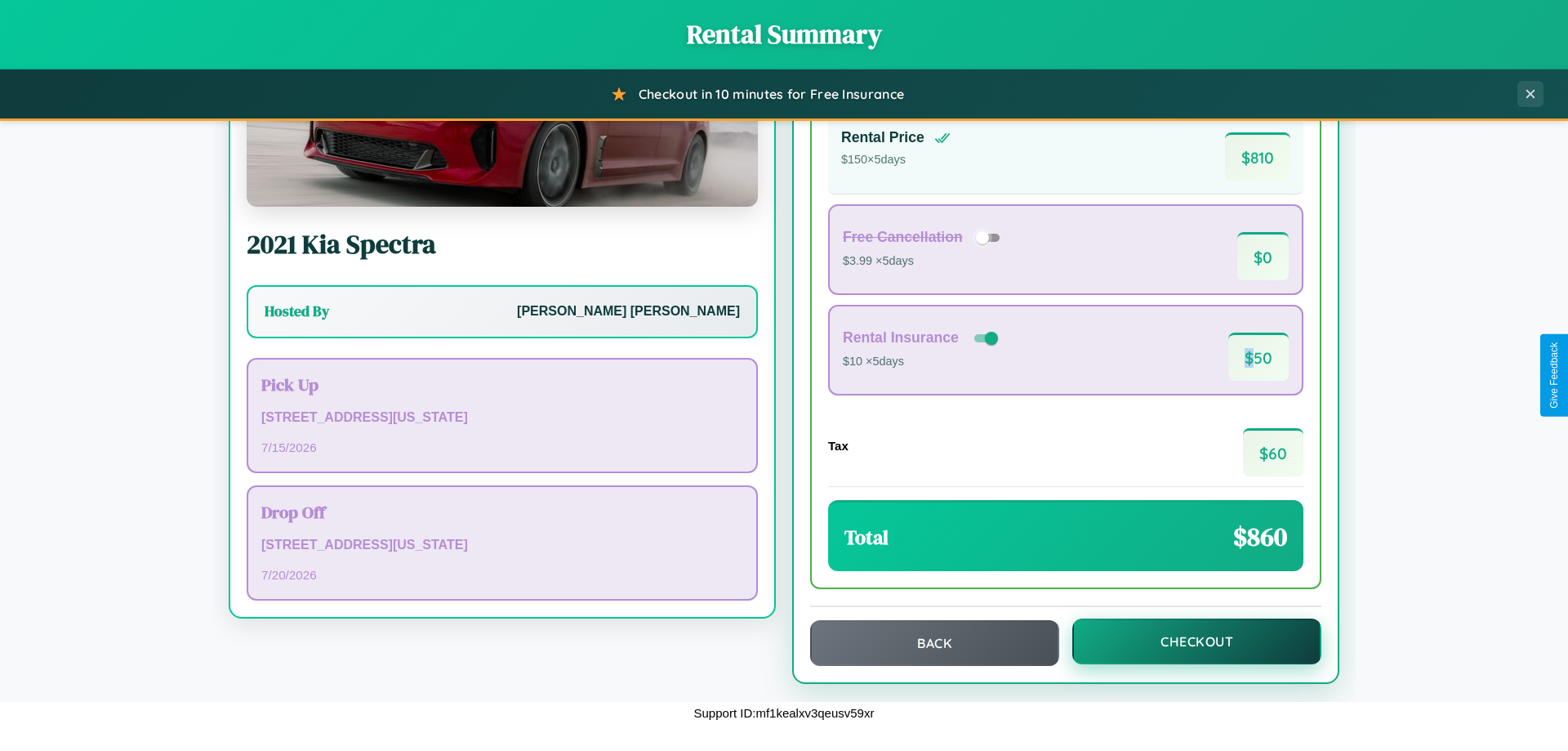
click at [1186, 642] on button "Checkout" at bounding box center [1196, 641] width 249 height 45
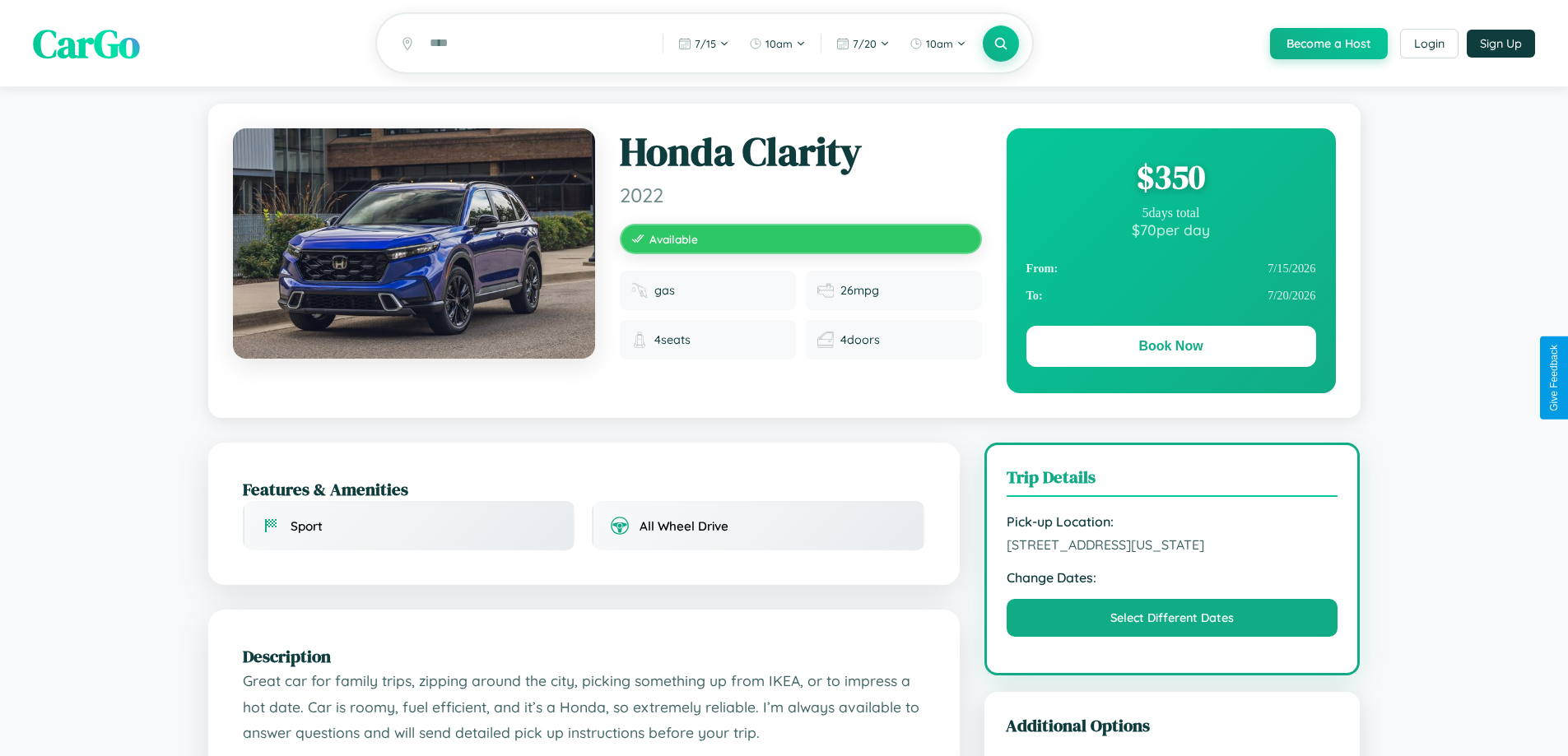
scroll to position [177, 0]
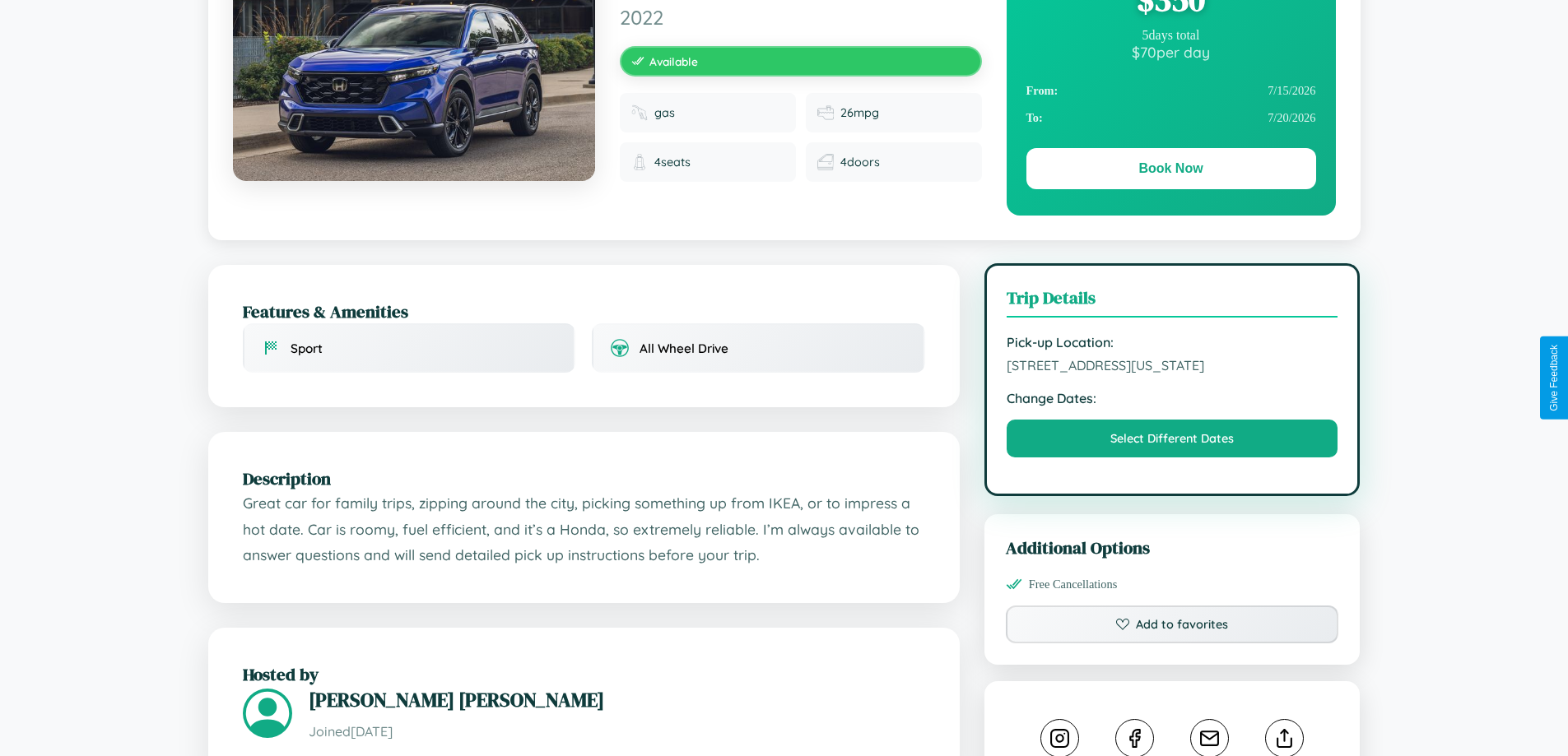
click at [1172, 374] on span "8349 Meadow Lane San Diego California 86471 United States" at bounding box center [1172, 365] width 332 height 16
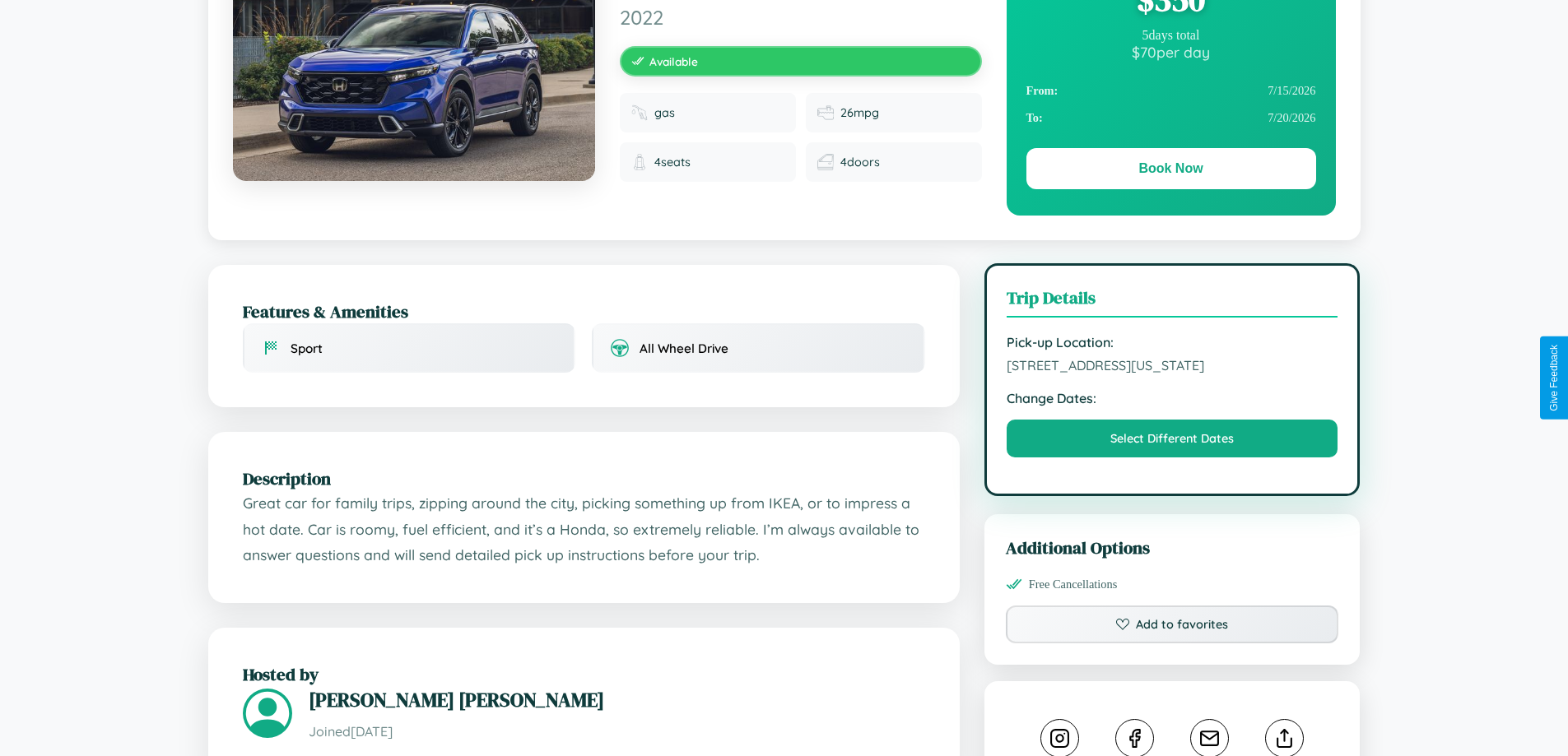
click at [1172, 374] on span "8349 Meadow Lane San Diego California 86471 United States" at bounding box center [1172, 365] width 332 height 16
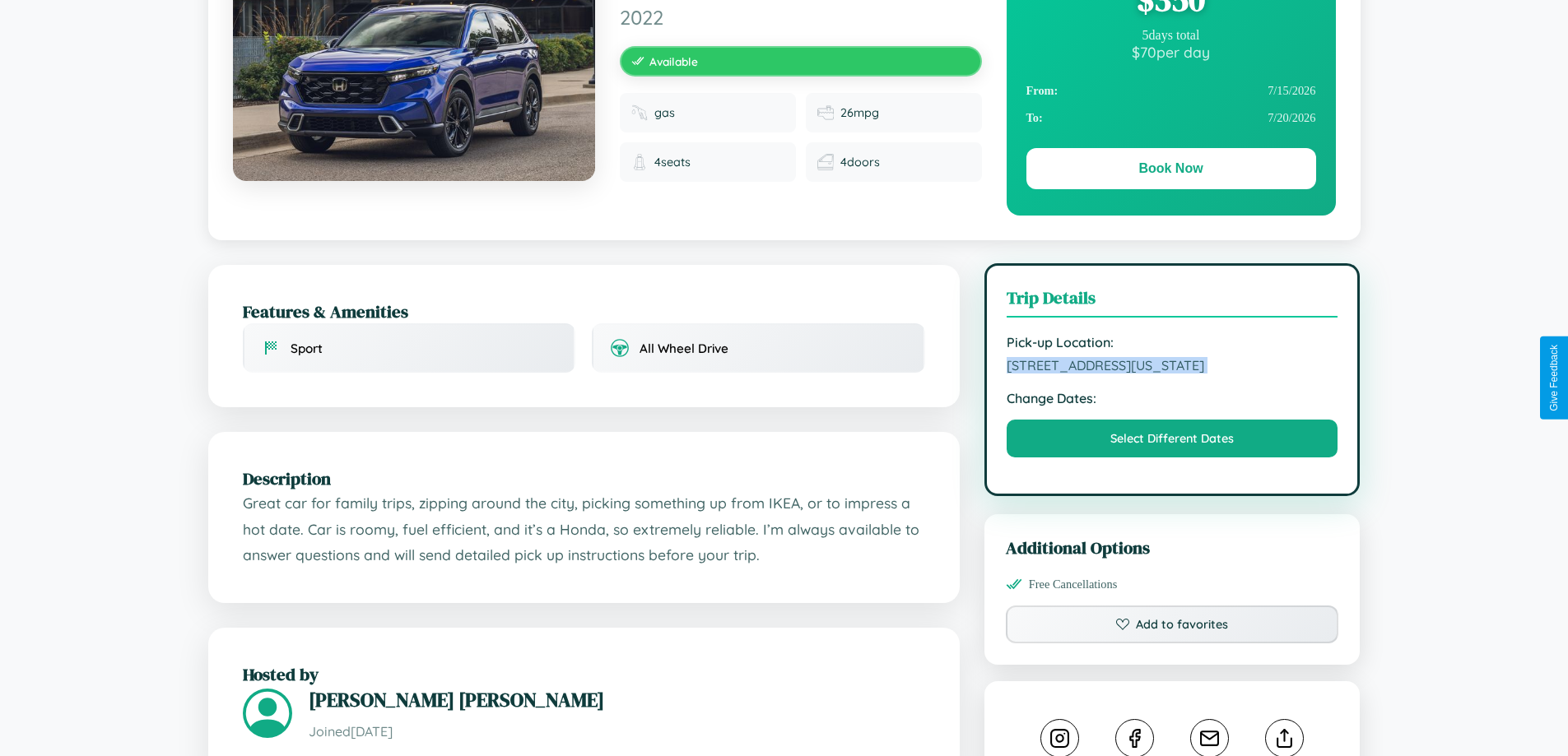
click at [1172, 374] on span "8349 Meadow Lane San Diego California 86471 United States" at bounding box center [1172, 365] width 332 height 16
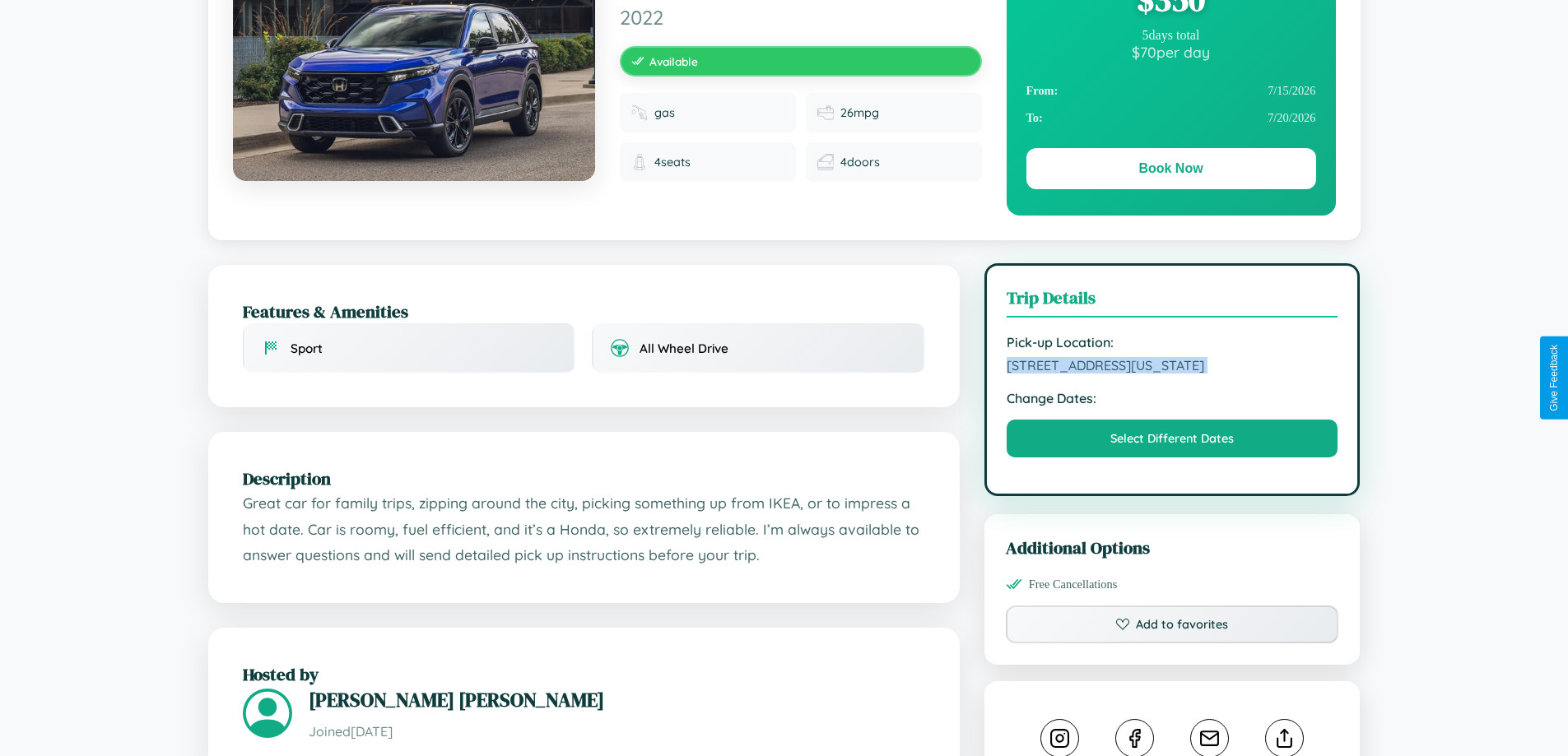
click at [1172, 374] on span "8349 Meadow Lane San Diego California 86471 United States" at bounding box center [1172, 365] width 332 height 16
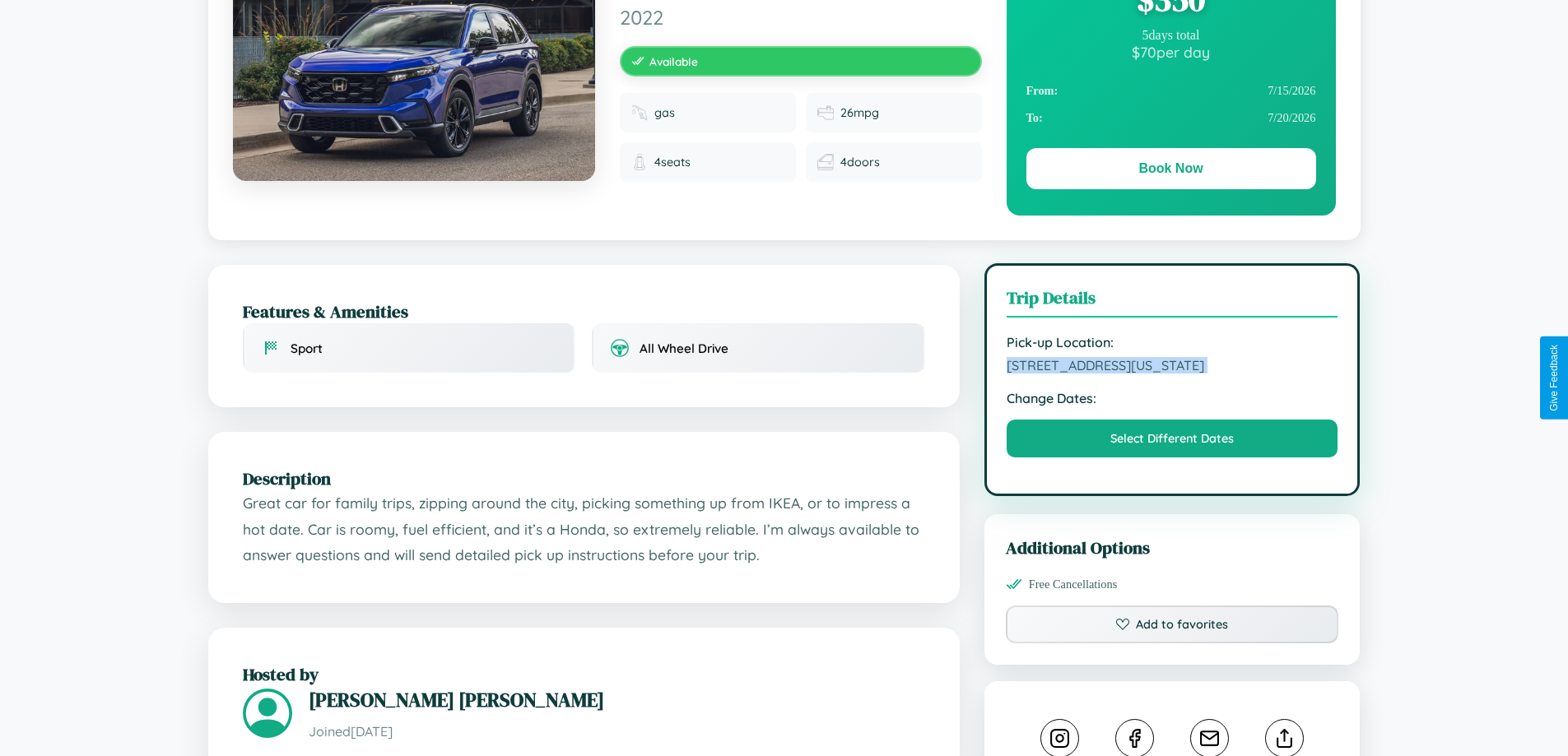
click at [1172, 374] on span "8349 Meadow Lane San Diego California 86471 United States" at bounding box center [1172, 365] width 332 height 16
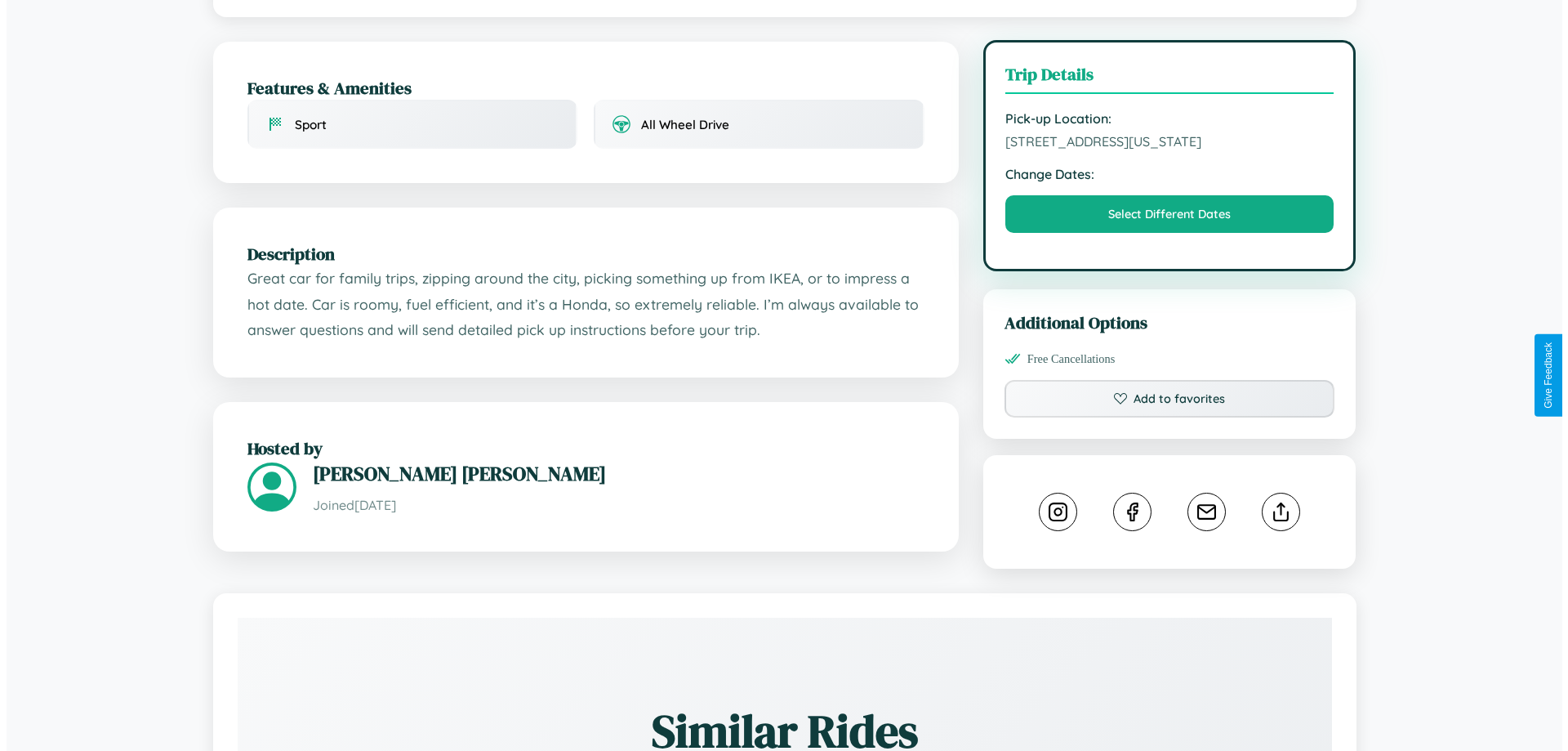
scroll to position [441, 0]
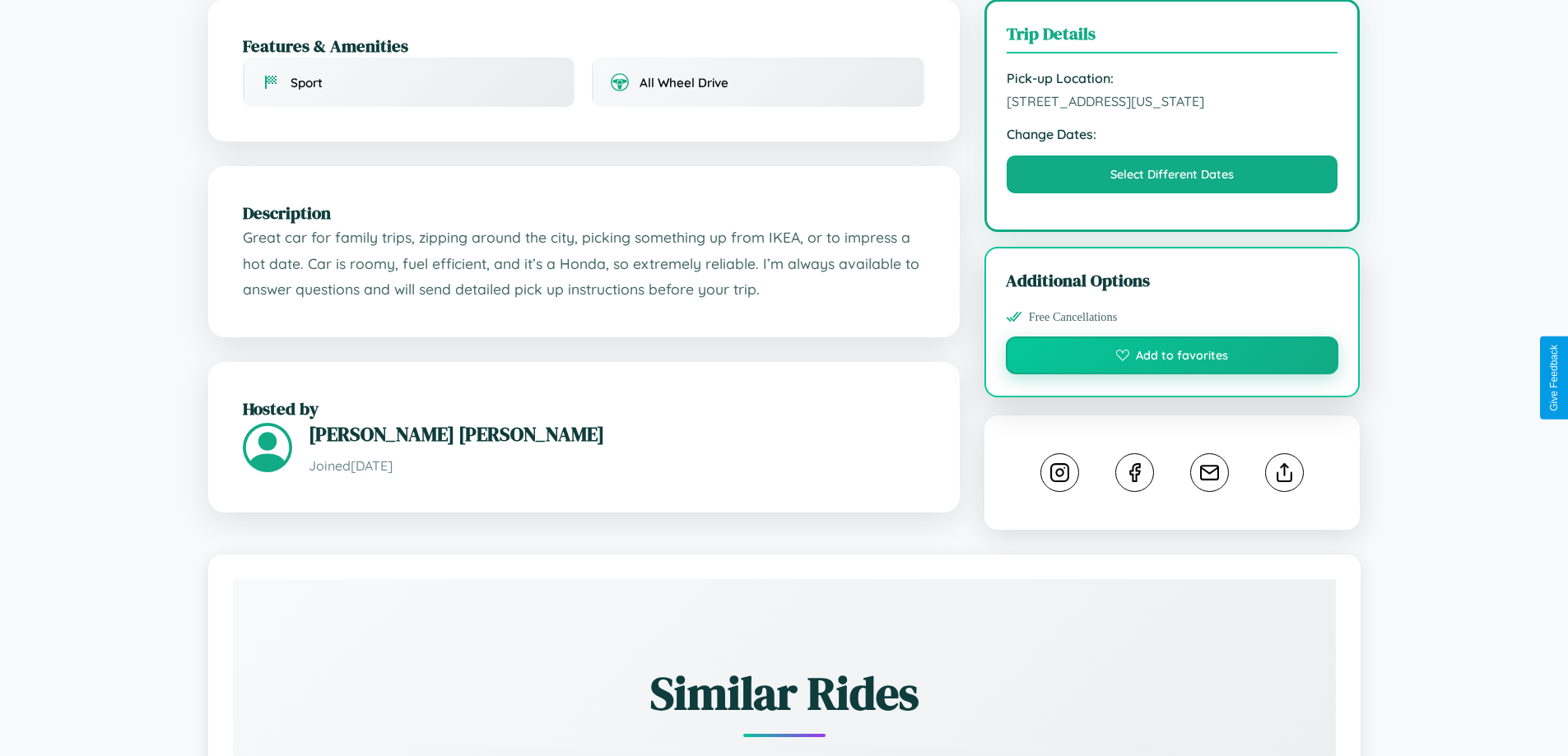
click at [1172, 375] on button "Add to favorites" at bounding box center [1172, 356] width 333 height 38
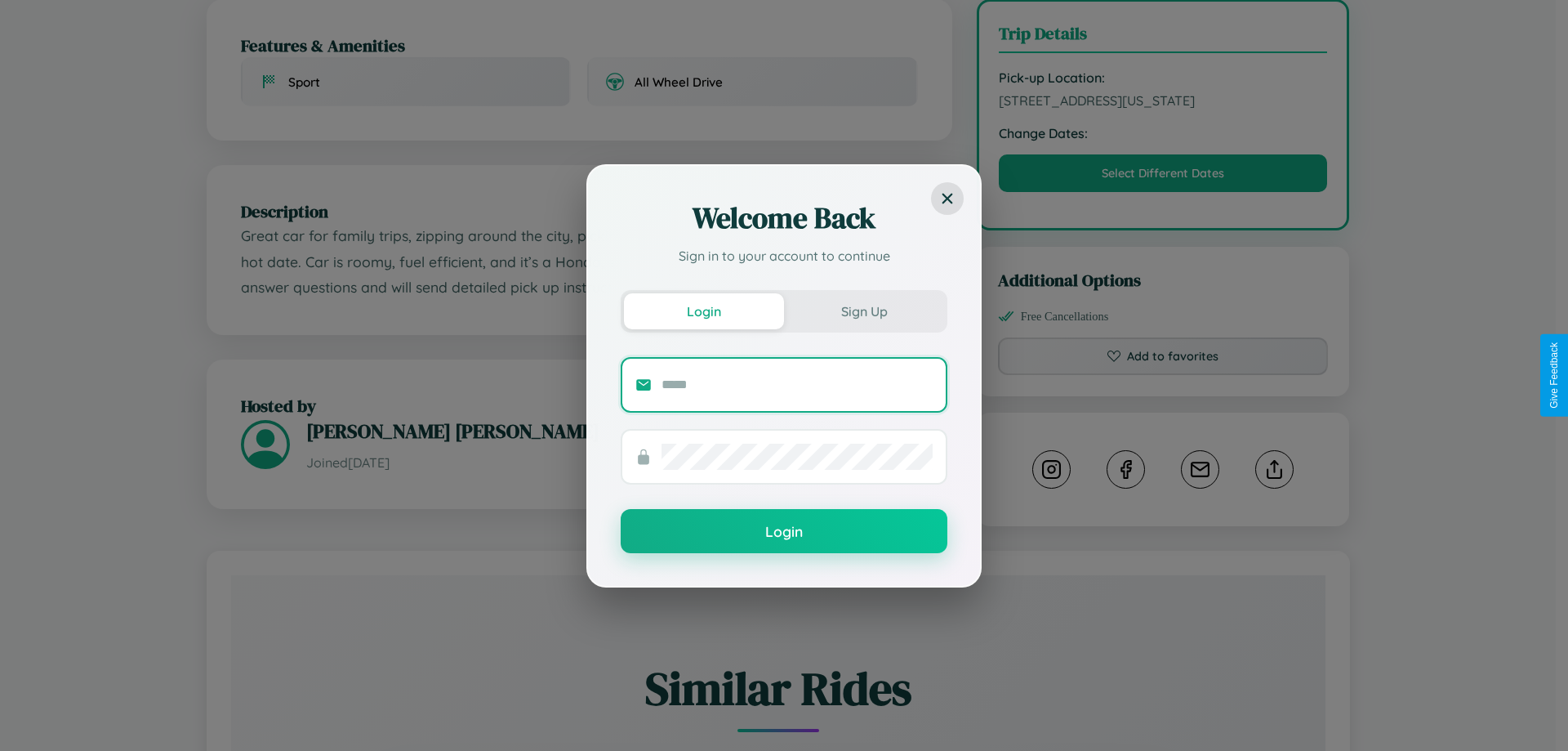
click at [797, 384] on input "text" at bounding box center [797, 385] width 271 height 27
type input "**********"
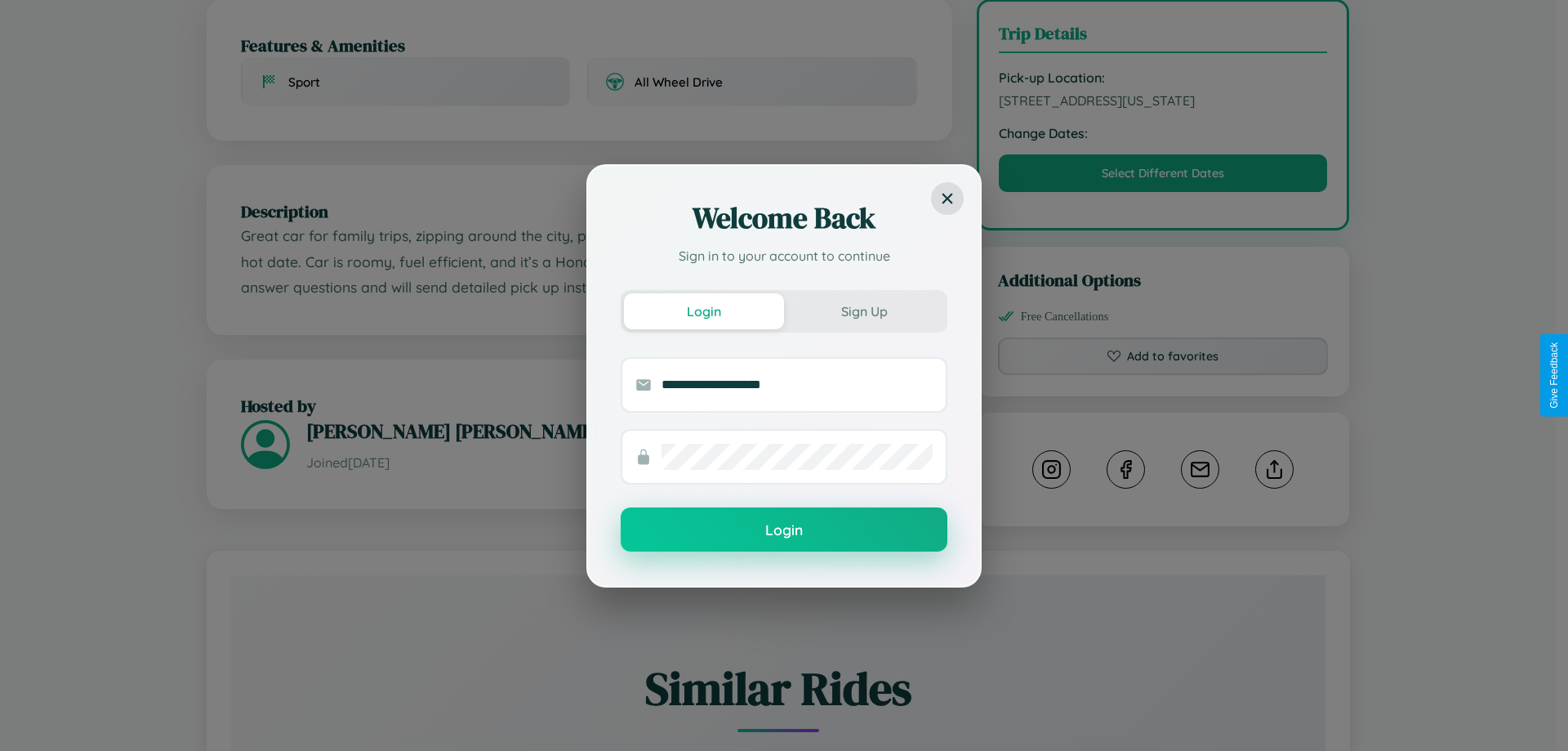
click at [784, 530] on button "Login" at bounding box center [784, 529] width 327 height 44
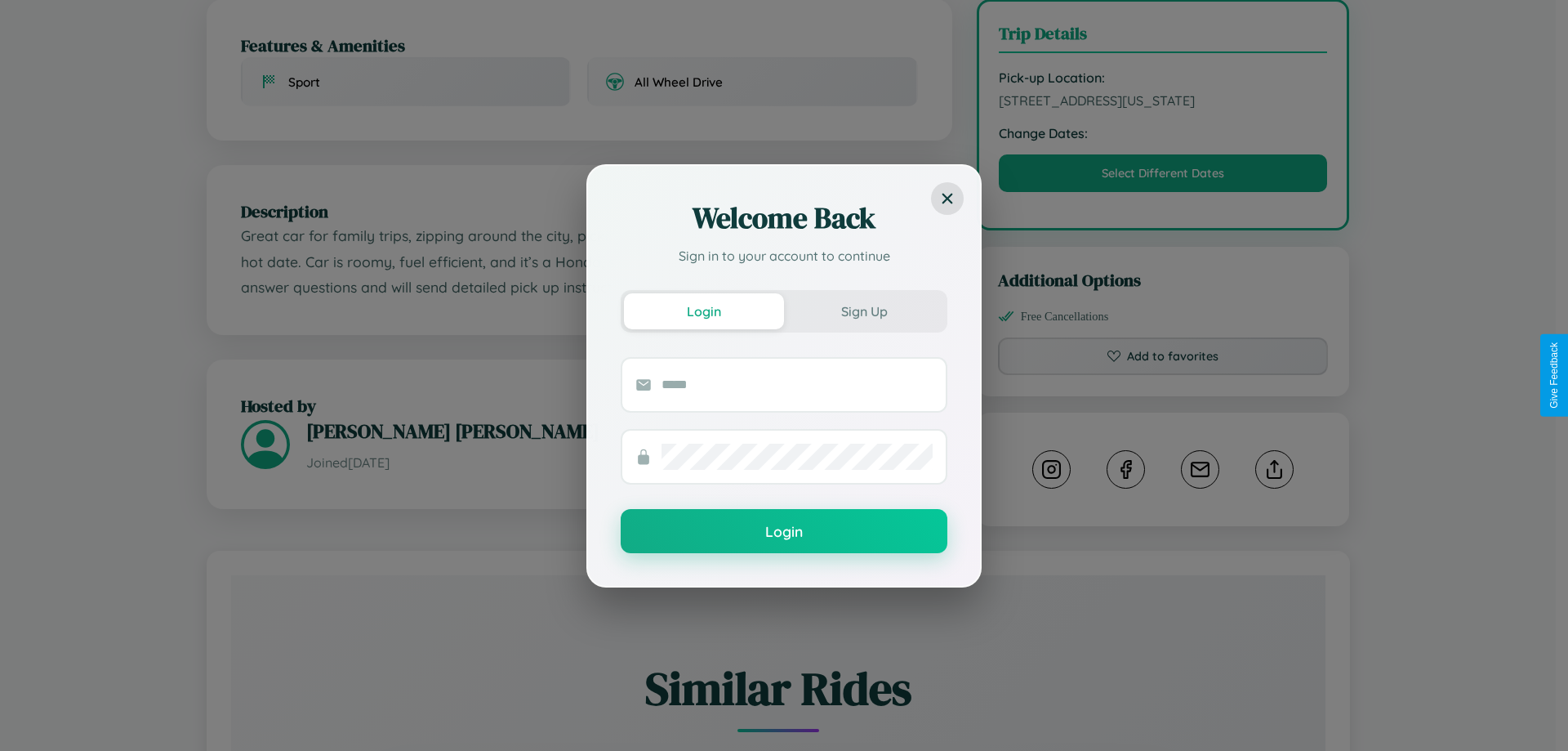
click at [1163, 375] on div "Welcome Back Sign in to your account to continue Login Sign Up Login" at bounding box center [784, 376] width 1568 height 751
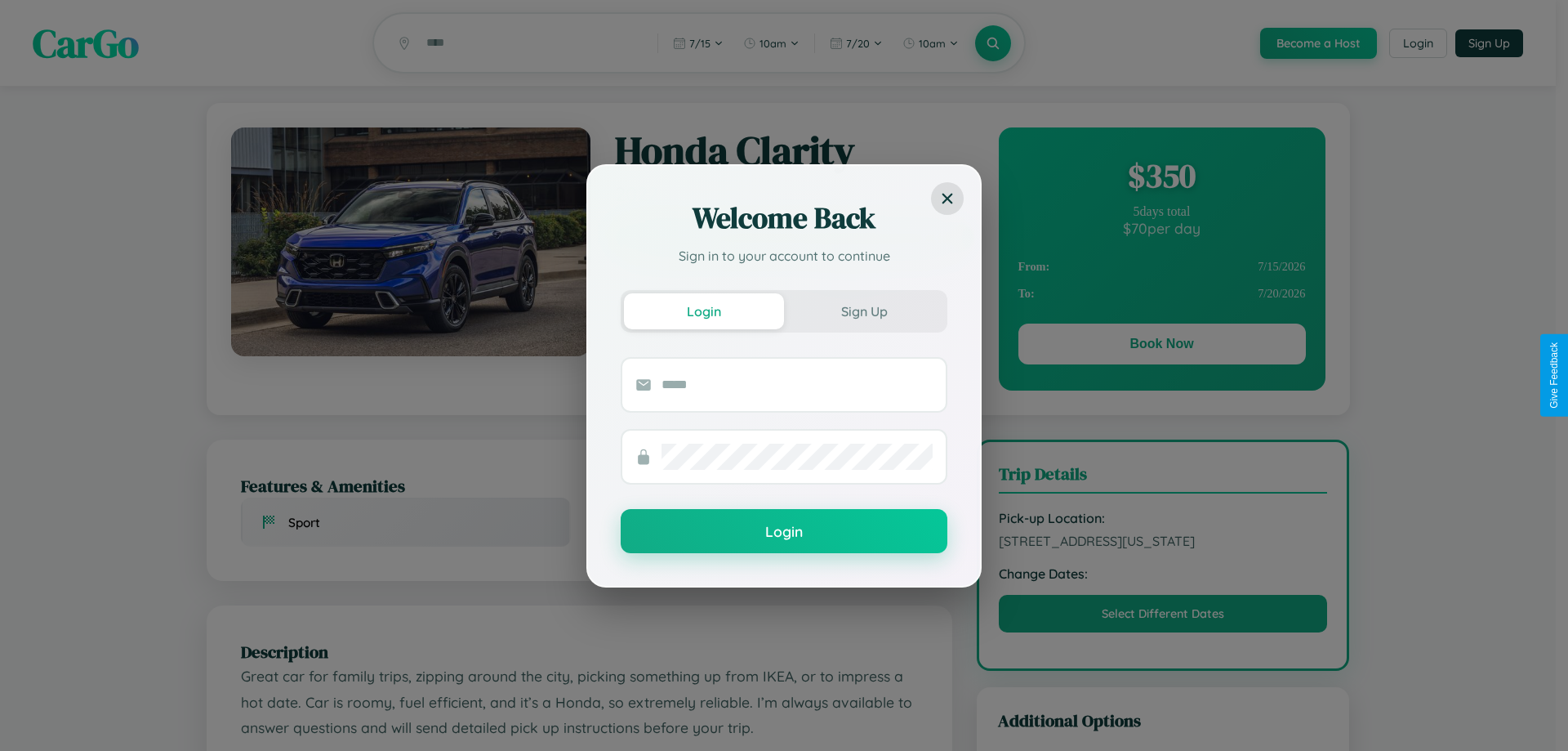
click at [1161, 346] on div "Welcome Back Sign in to your account to continue Login Sign Up Login" at bounding box center [784, 376] width 1568 height 751
